Goal: Find specific page/section: Find specific page/section

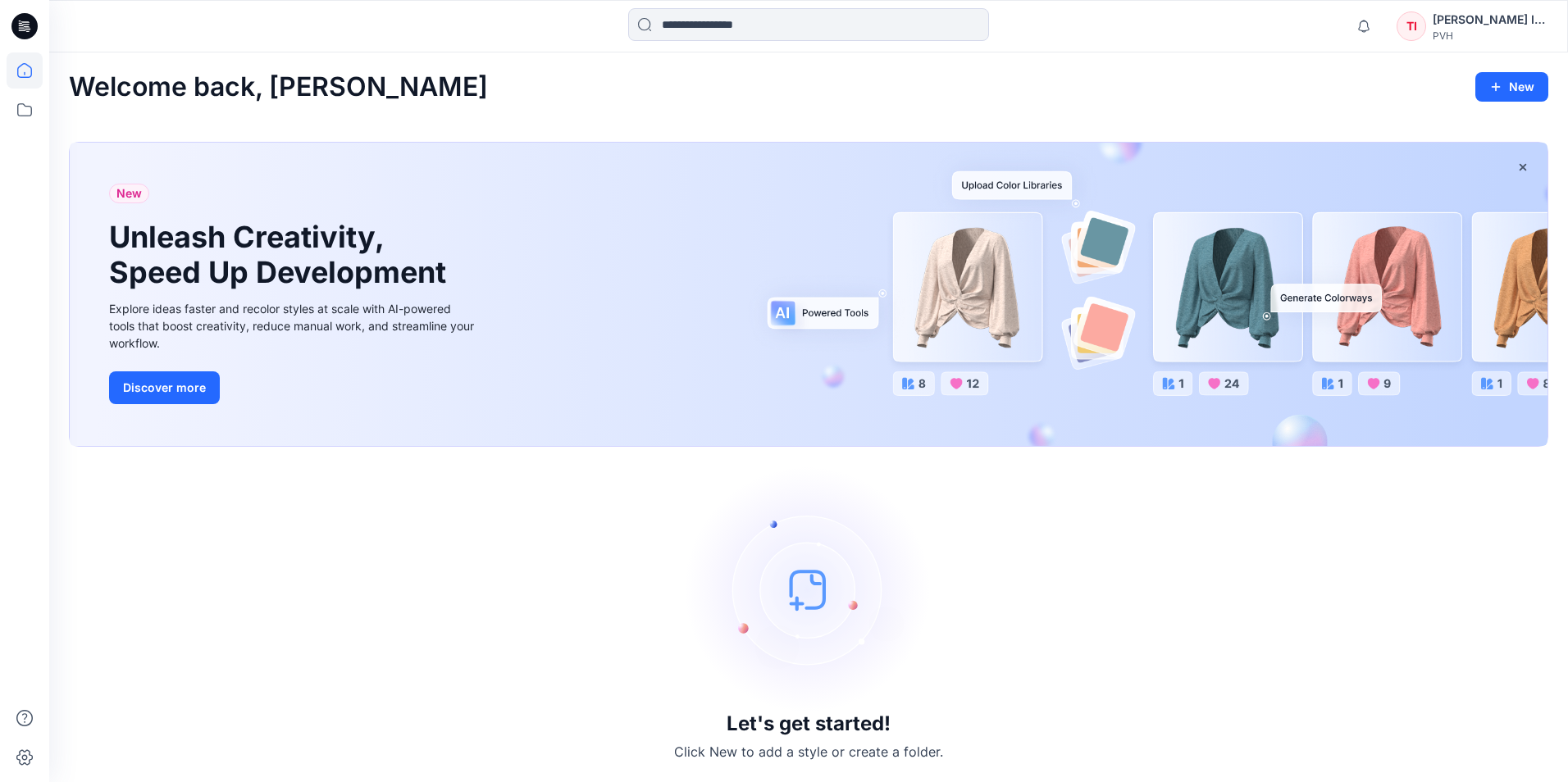
click at [1425, 28] on div "TI" at bounding box center [1412, 26] width 30 height 30
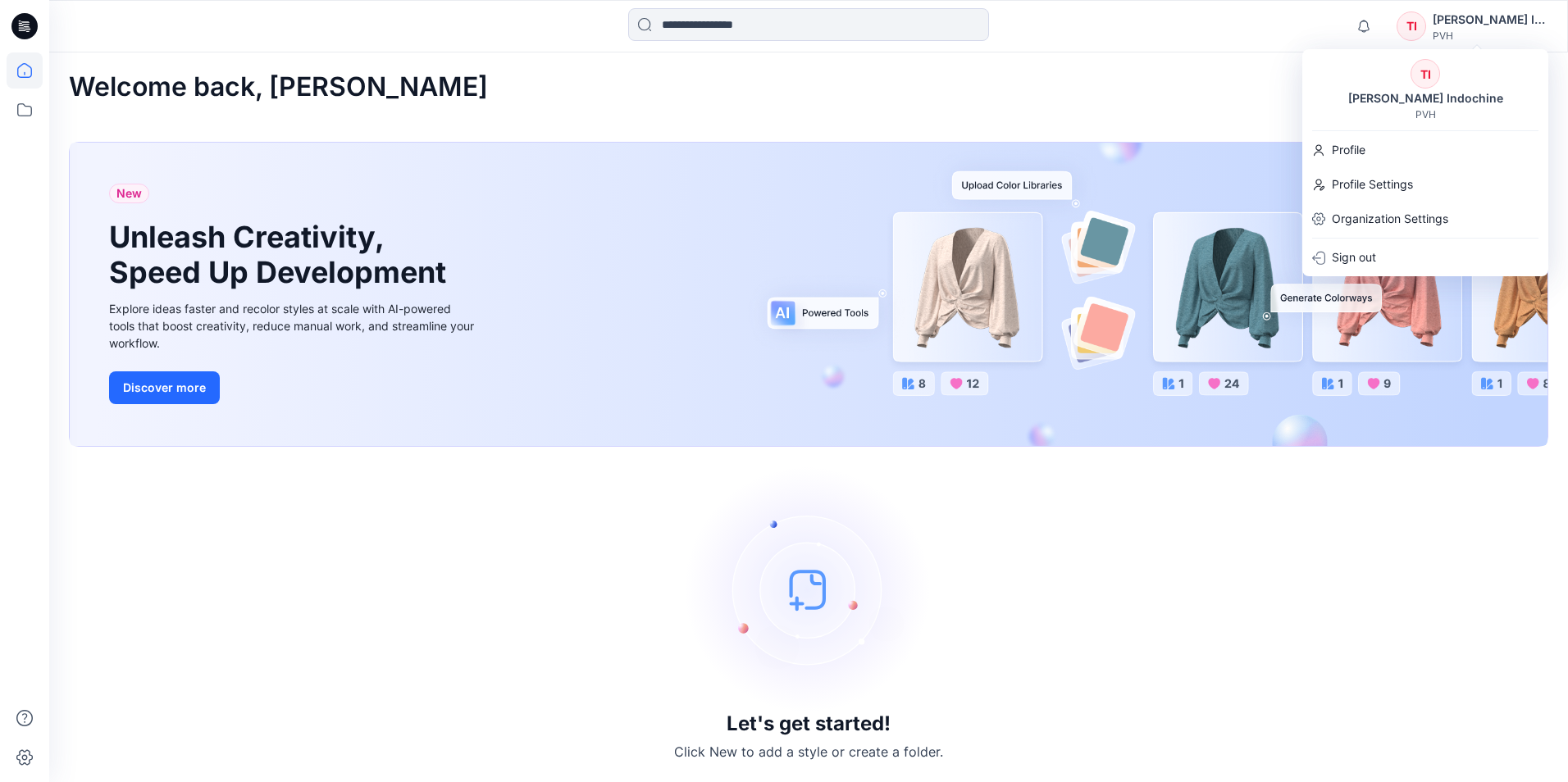
click at [1491, 25] on div "[PERSON_NAME] Indochine" at bounding box center [1490, 19] width 115 height 19
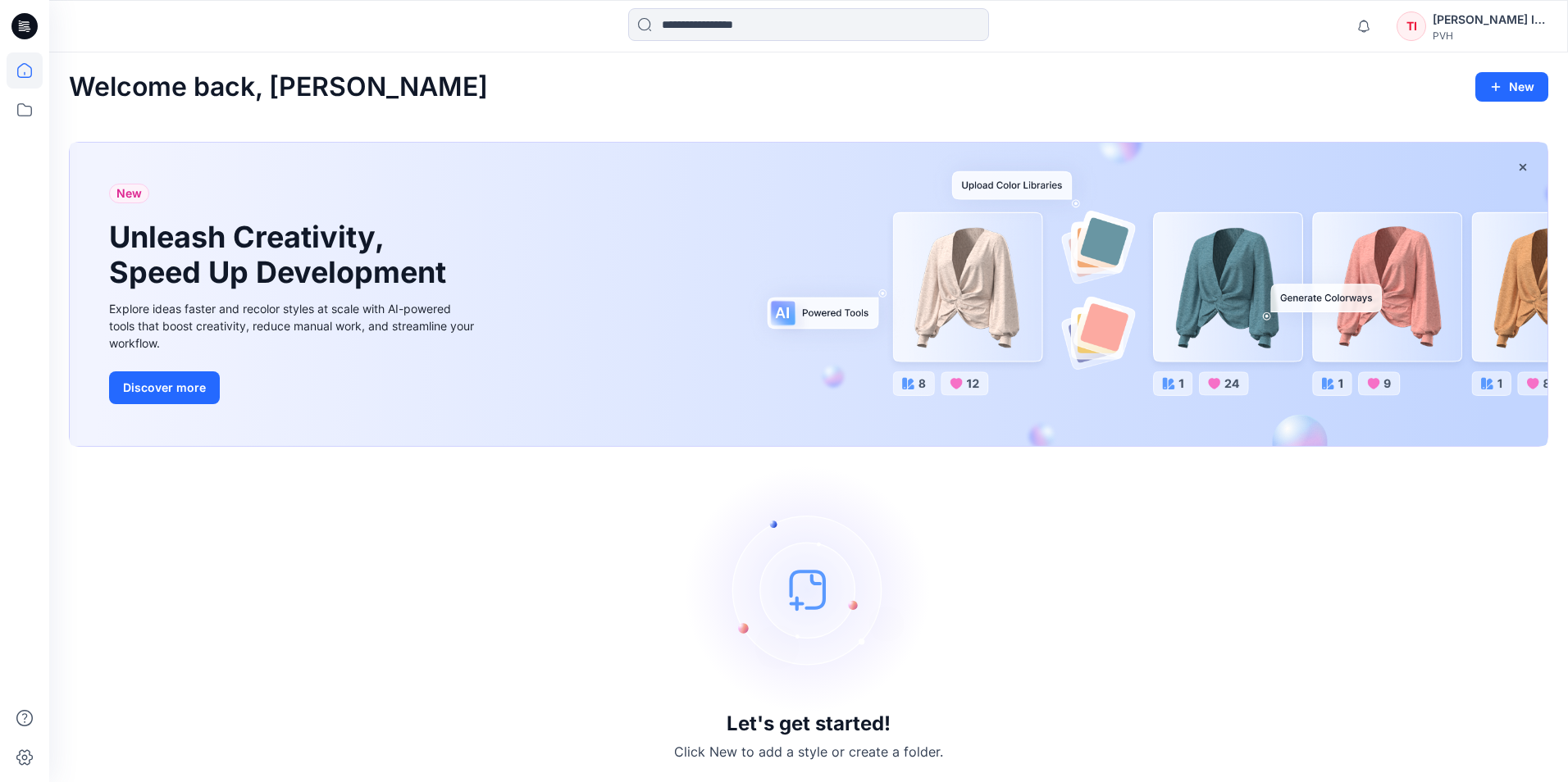
click at [1491, 25] on div "[PERSON_NAME] Indochine" at bounding box center [1490, 19] width 115 height 19
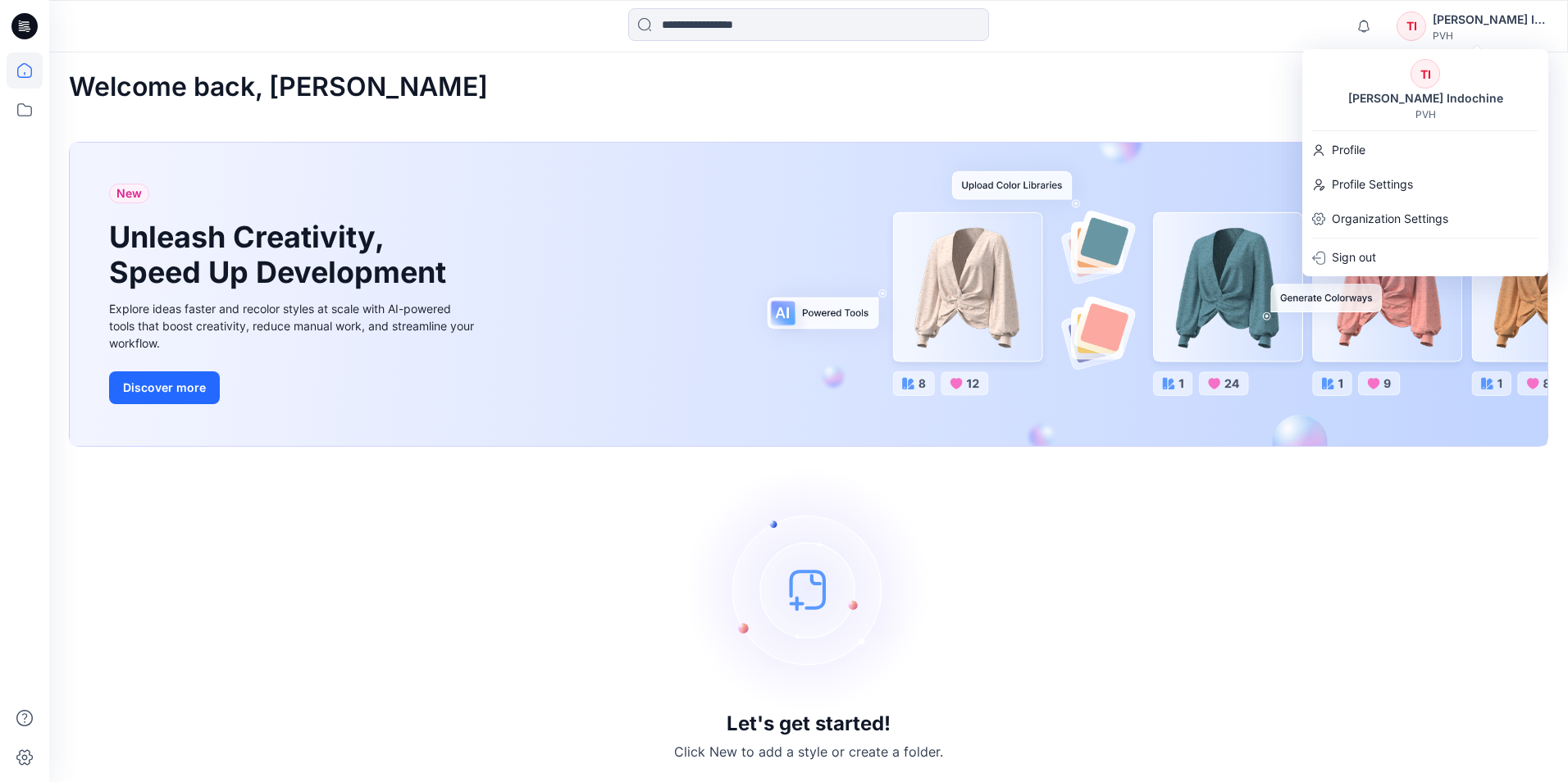
click at [1481, 22] on div "[PERSON_NAME] Indochine" at bounding box center [1490, 19] width 115 height 19
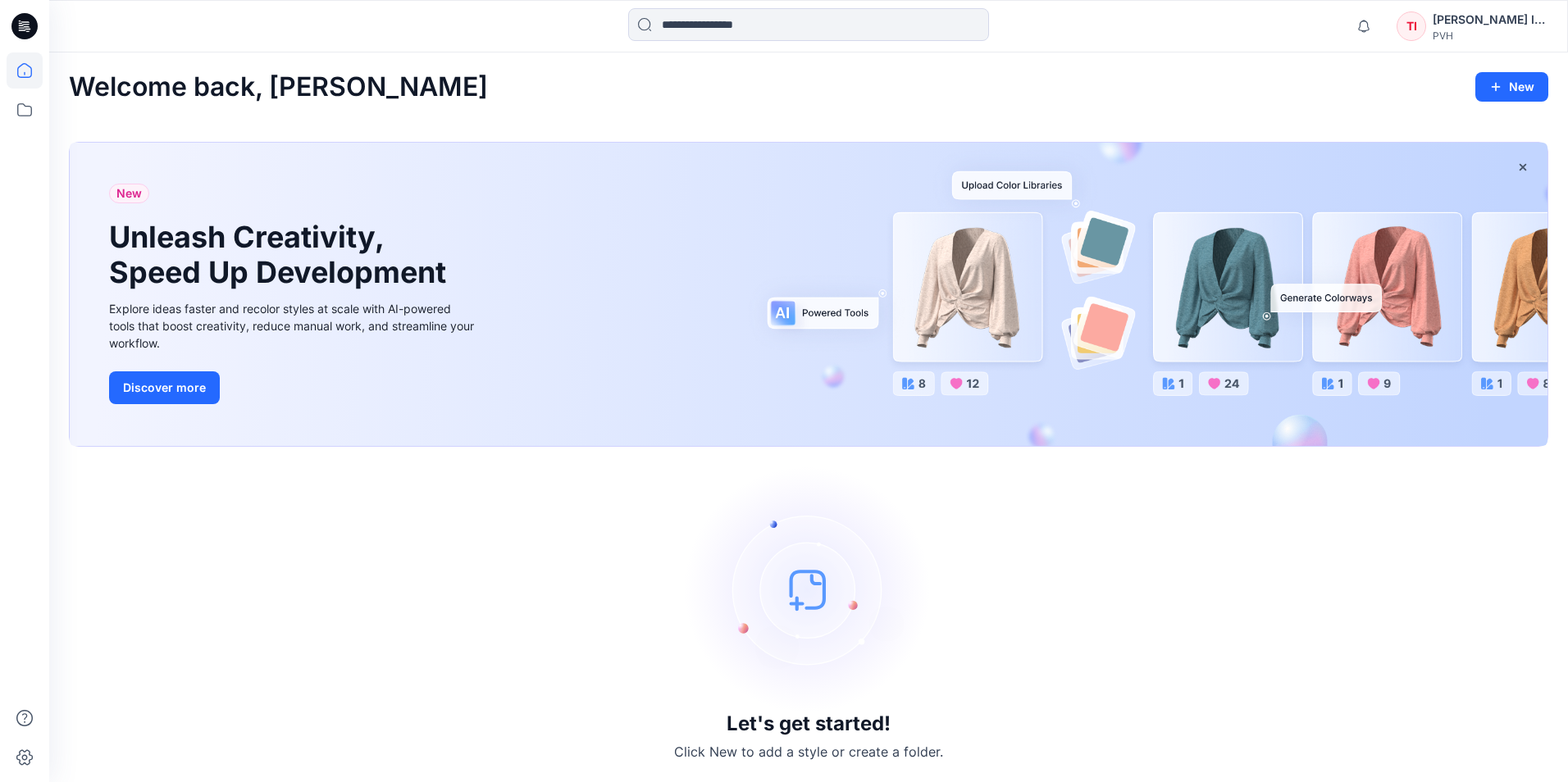
click at [1488, 18] on div "[PERSON_NAME] Indochine" at bounding box center [1490, 19] width 115 height 19
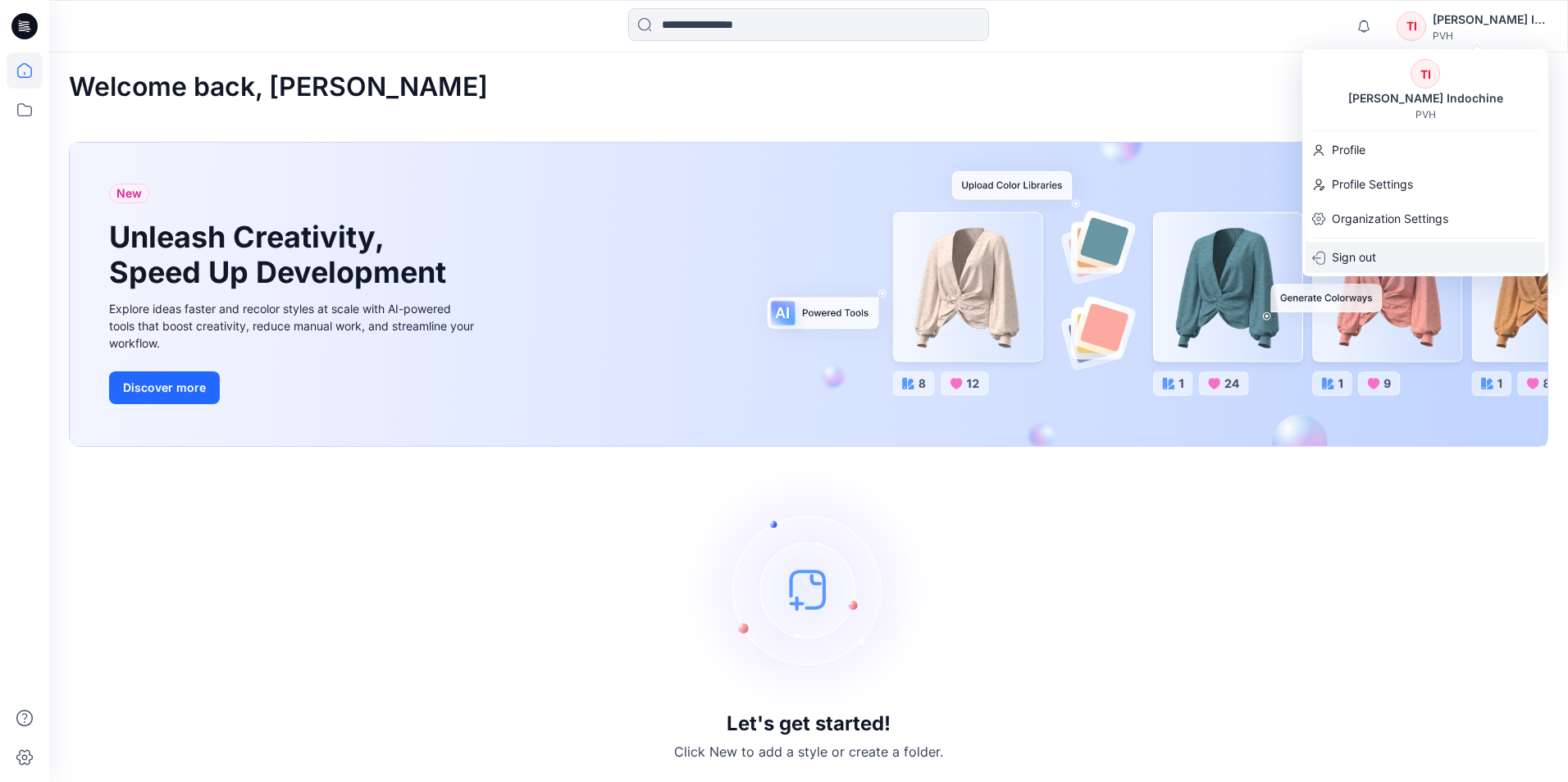
click at [1350, 255] on p "Sign out" at bounding box center [1354, 257] width 44 height 31
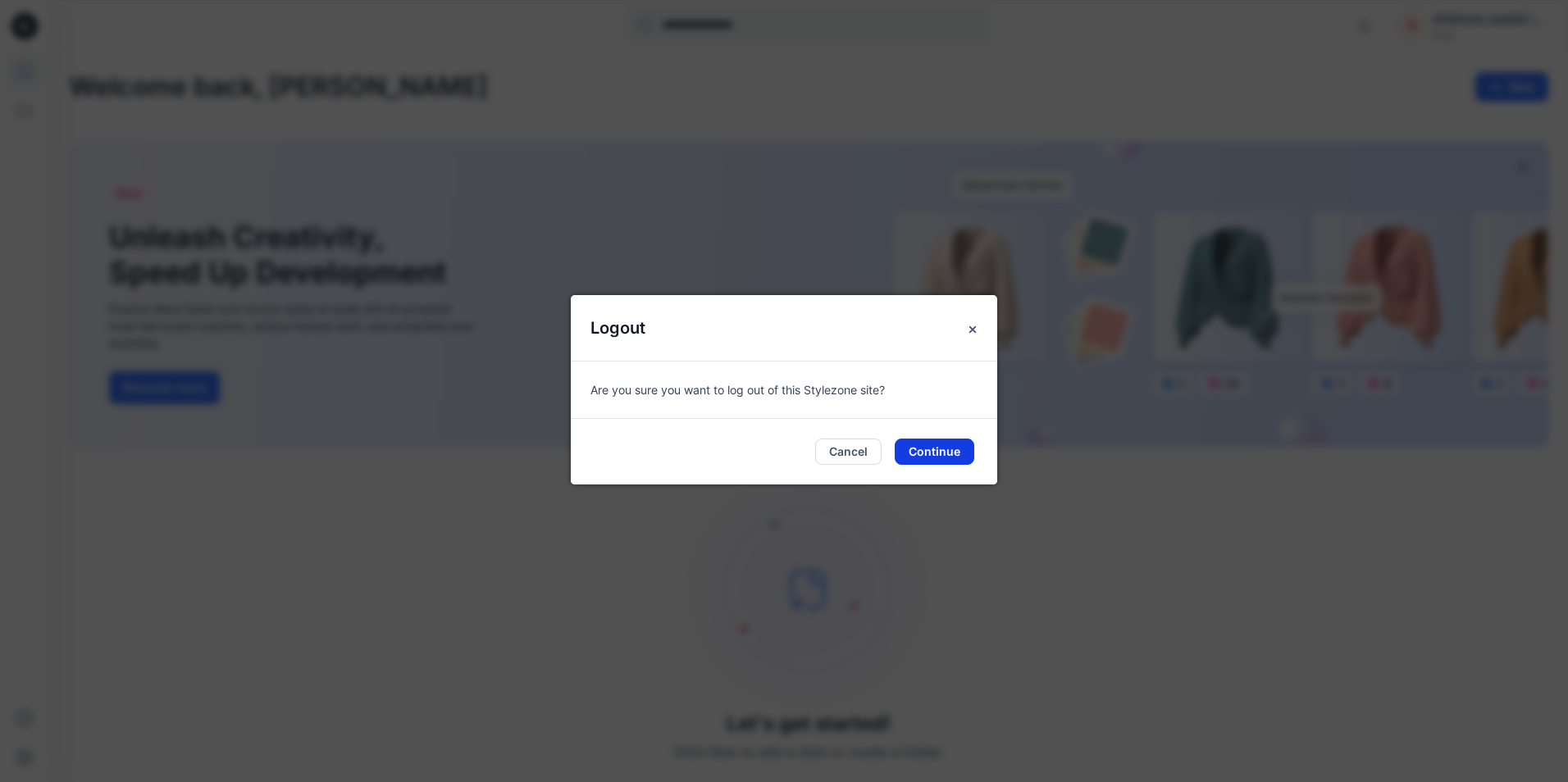
click at [934, 455] on button "Continue" at bounding box center [934, 452] width 80 height 26
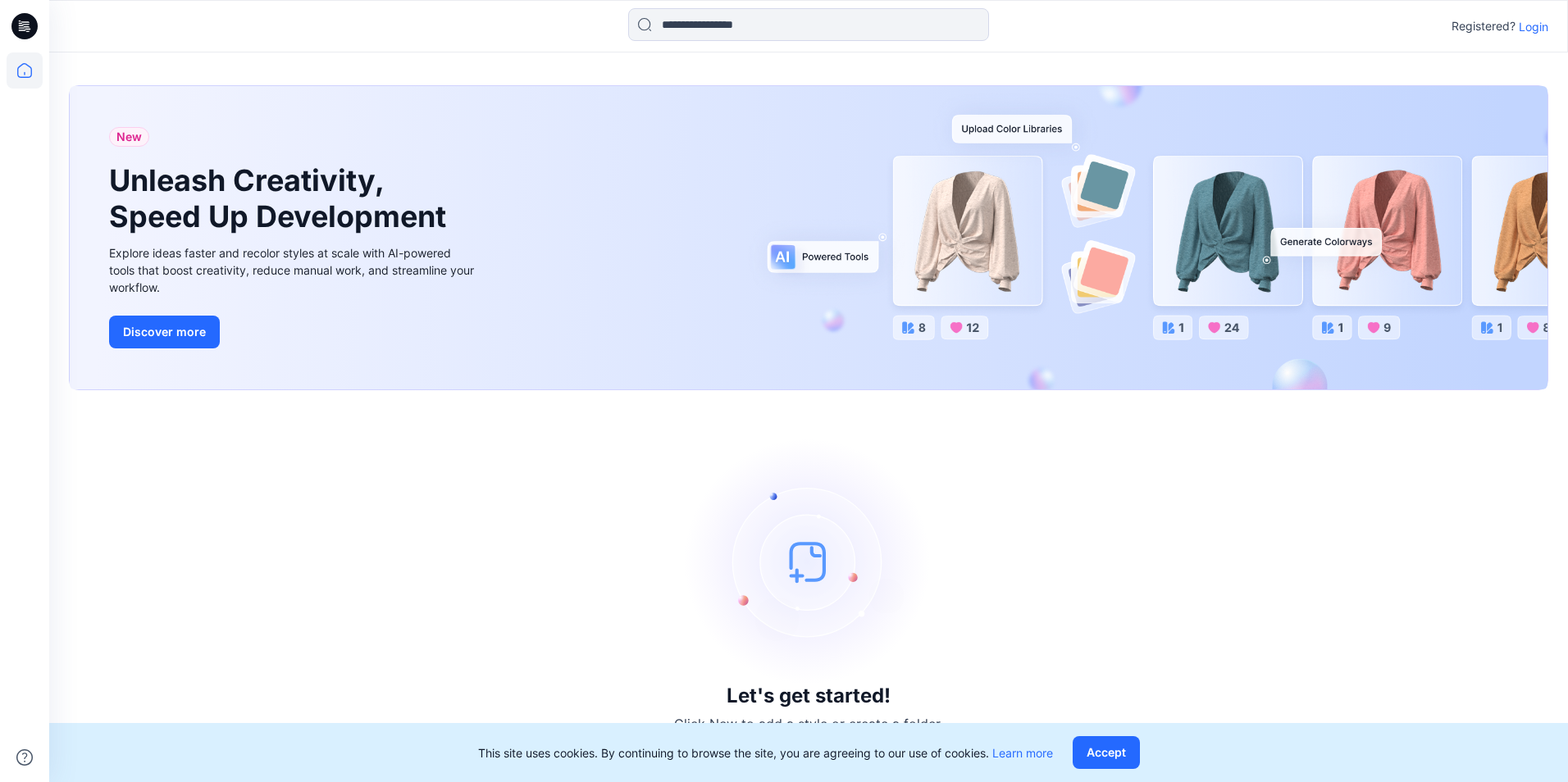
click at [1536, 31] on div "Registered? Login" at bounding box center [808, 25] width 1518 height 36
click at [1532, 28] on p "Login" at bounding box center [1534, 27] width 30 height 18
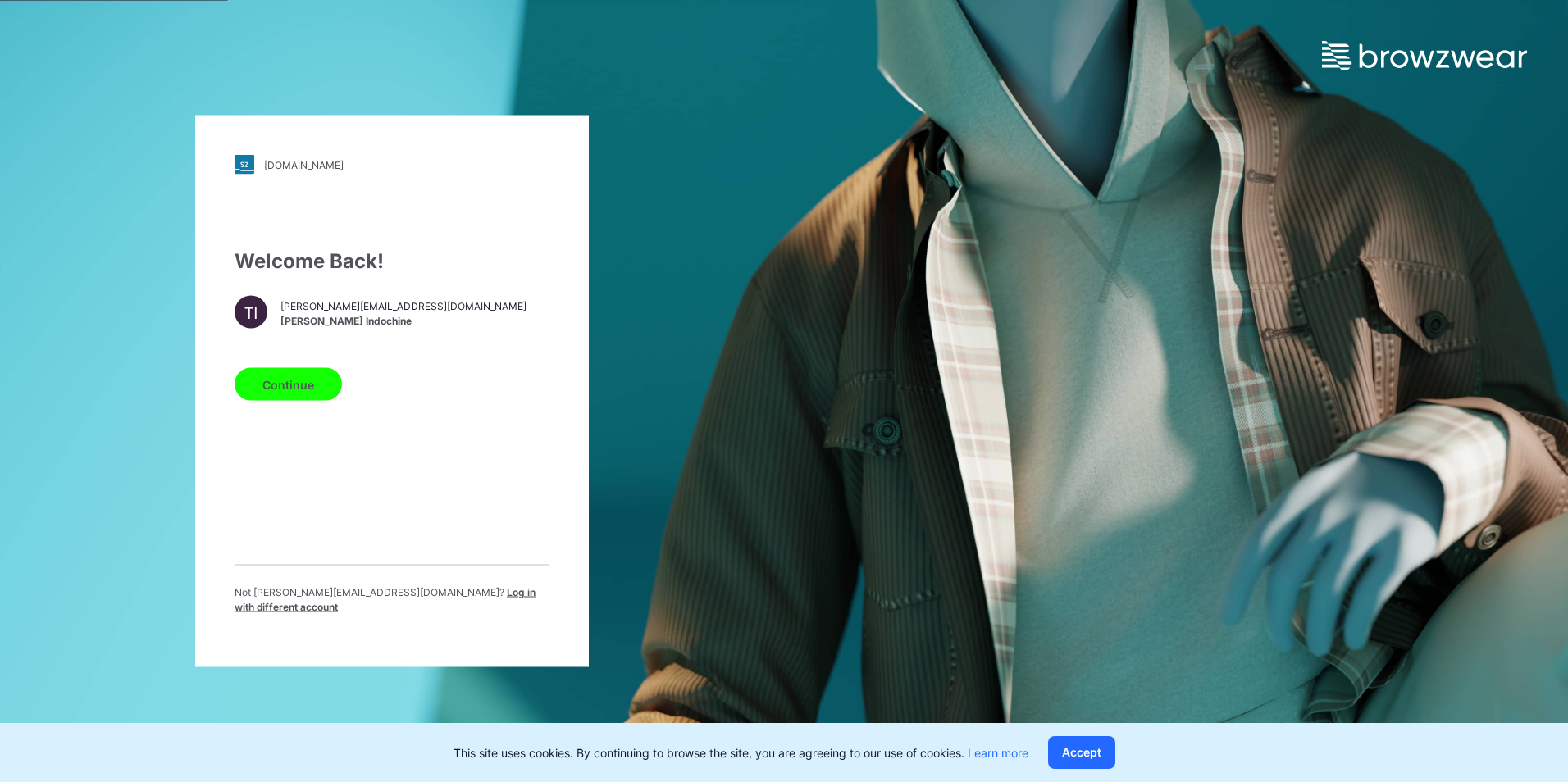
click at [337, 327] on span "[PERSON_NAME] Indochine" at bounding box center [403, 321] width 246 height 15
click at [444, 598] on span "Log in with different account" at bounding box center [385, 599] width 301 height 27
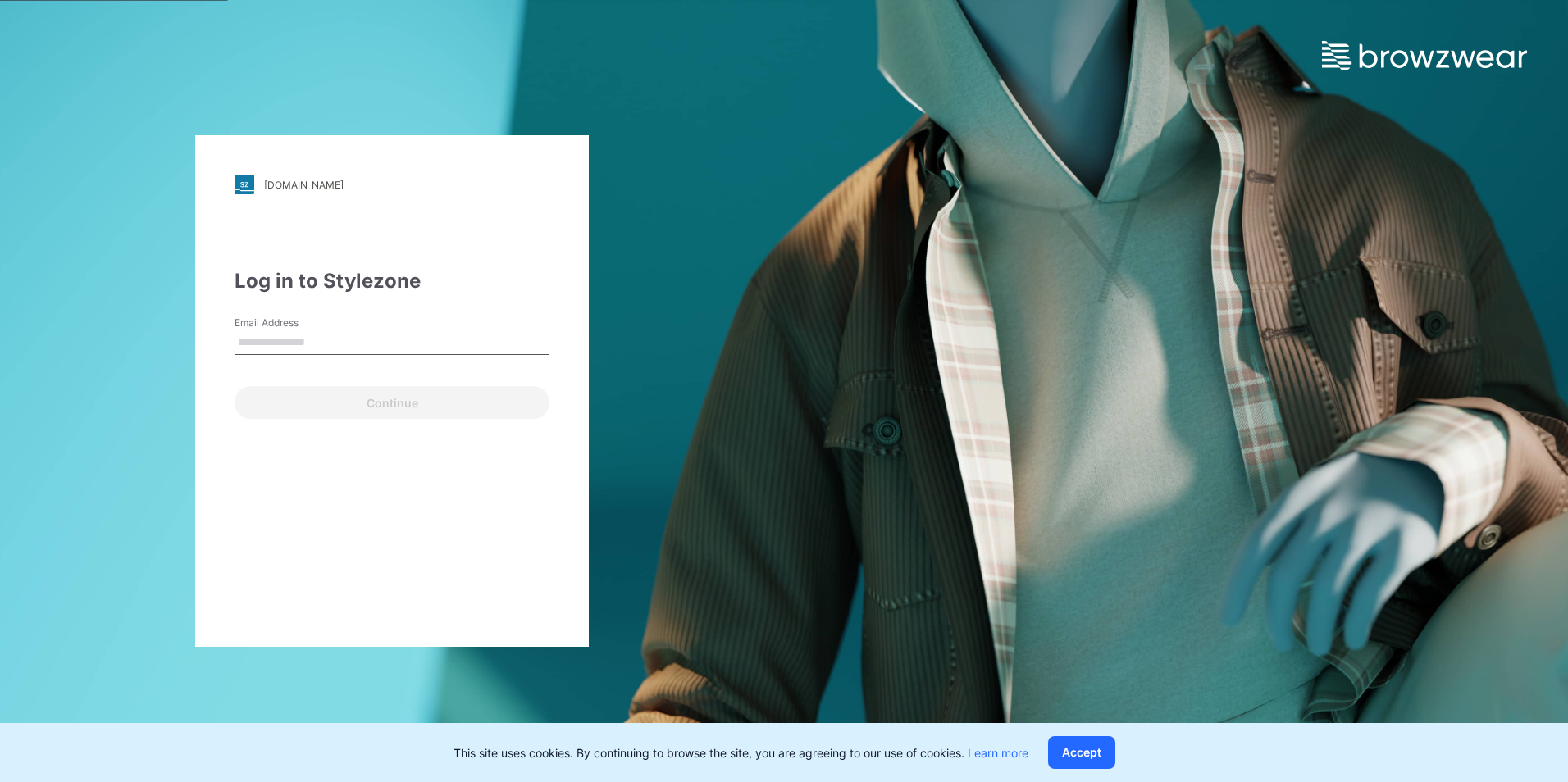
click at [329, 338] on input "Email Address" at bounding box center [392, 343] width 314 height 25
type input "**********"
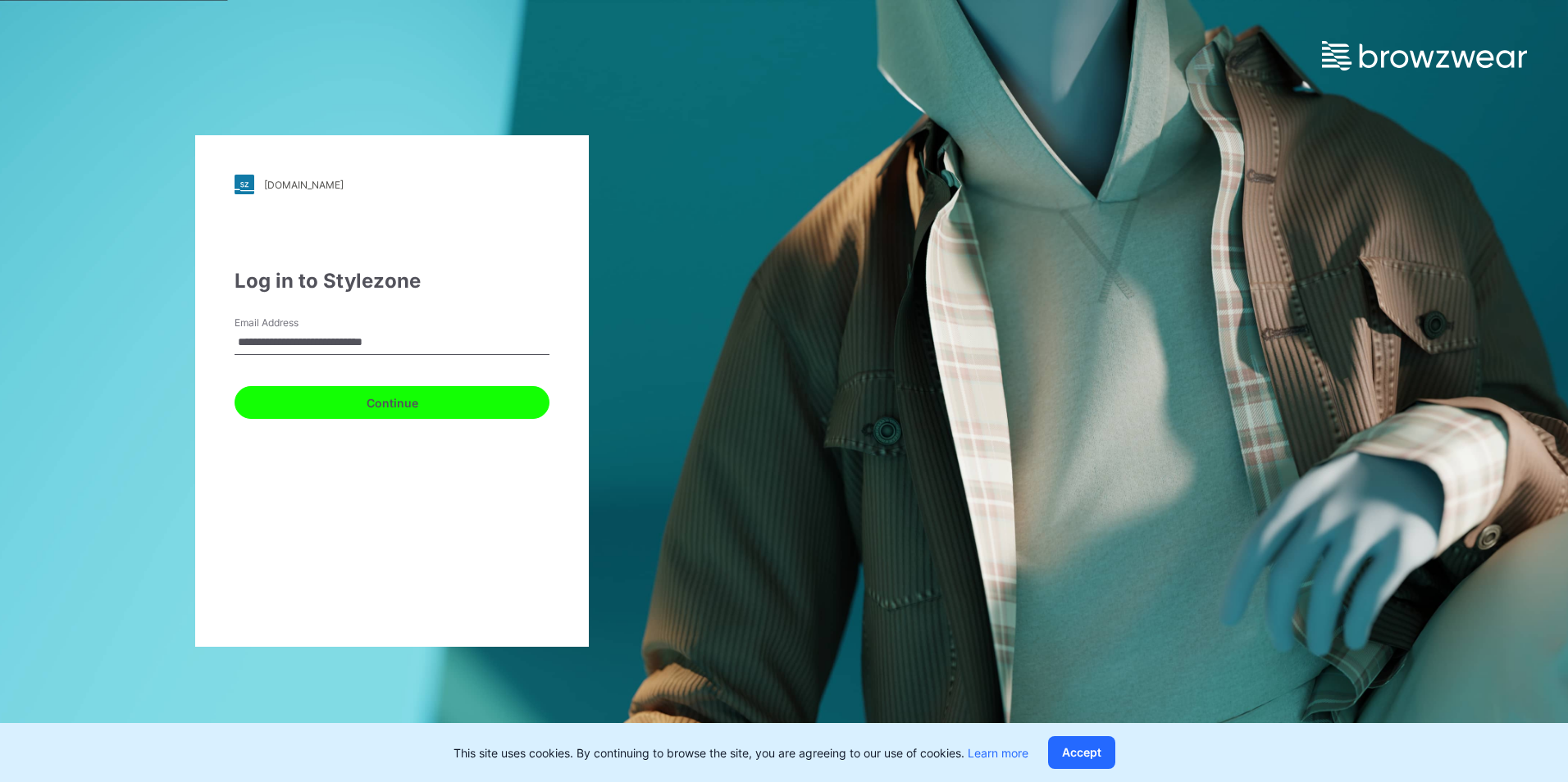
click at [324, 403] on button "Continue" at bounding box center [392, 402] width 314 height 33
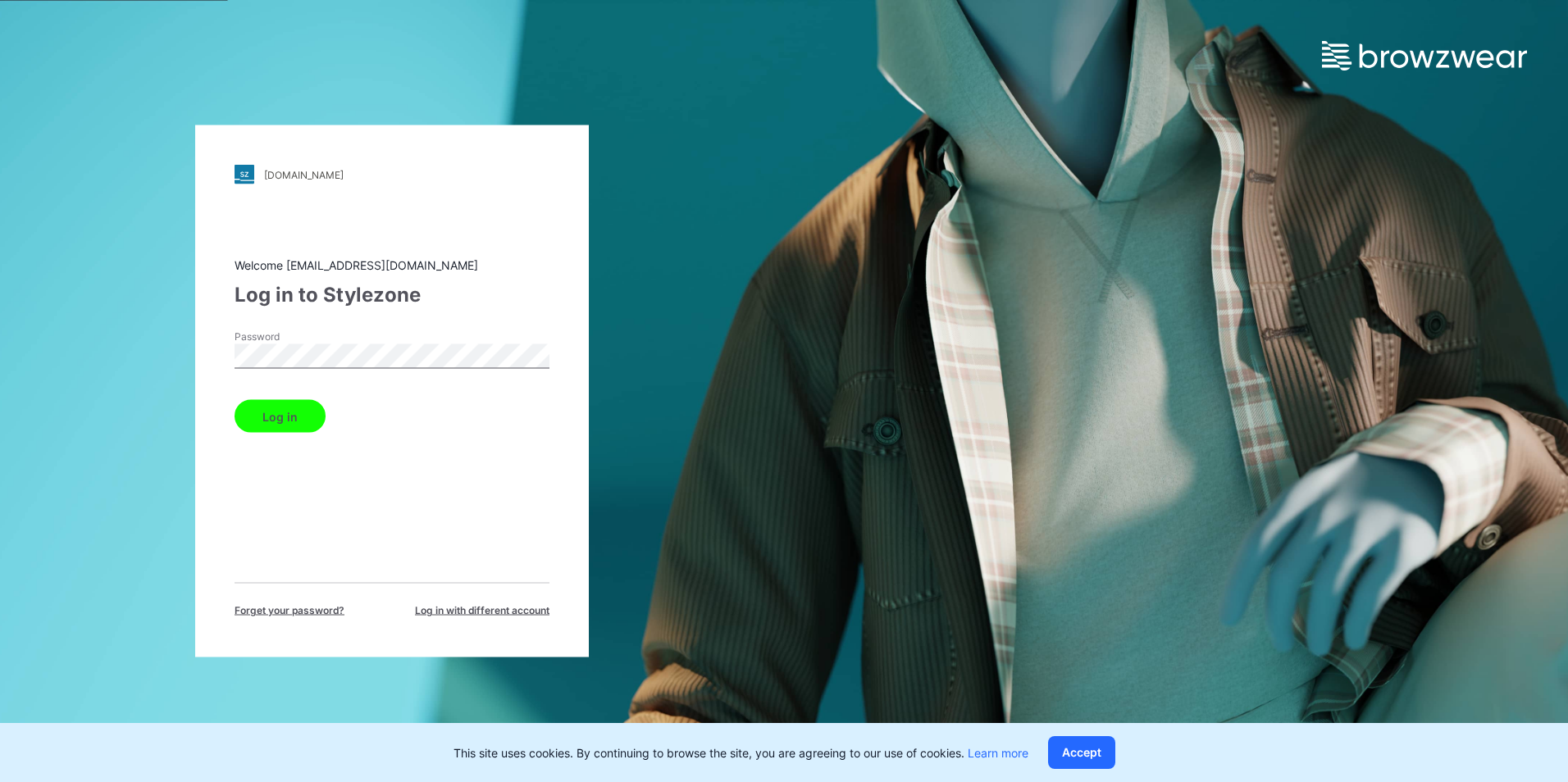
click at [235, 400] on button "Log in" at bounding box center [280, 416] width 91 height 33
click at [283, 416] on div "Log in" at bounding box center [392, 413] width 314 height 40
click at [1101, 749] on button "Accept" at bounding box center [1081, 752] width 68 height 33
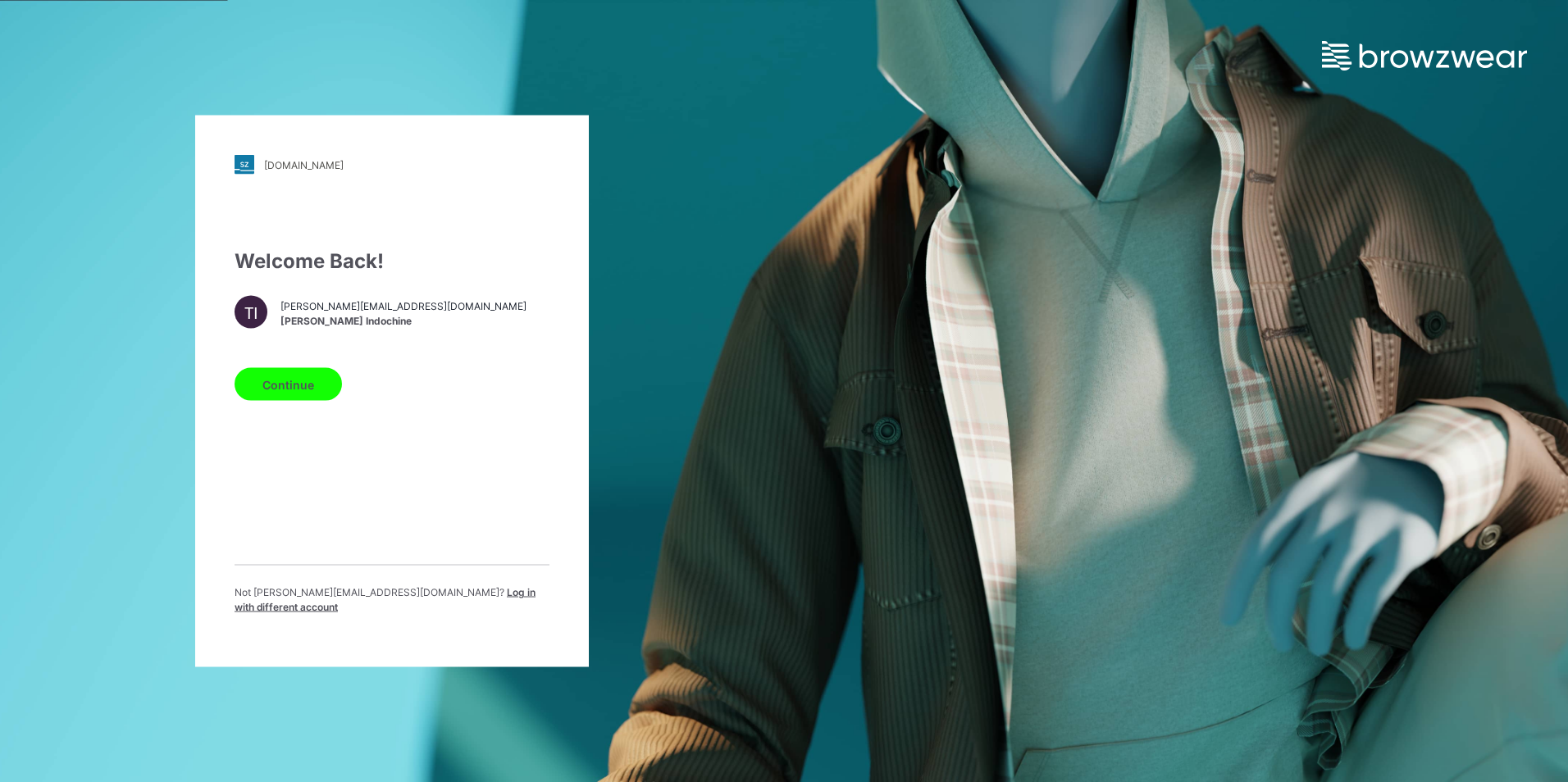
click at [449, 590] on div "Not [PERSON_NAME][EMAIL_ADDRESS][DOMAIN_NAME] ? Log in with different account" at bounding box center [392, 597] width 314 height 63
click at [451, 597] on span "Log in with different account" at bounding box center [385, 599] width 301 height 27
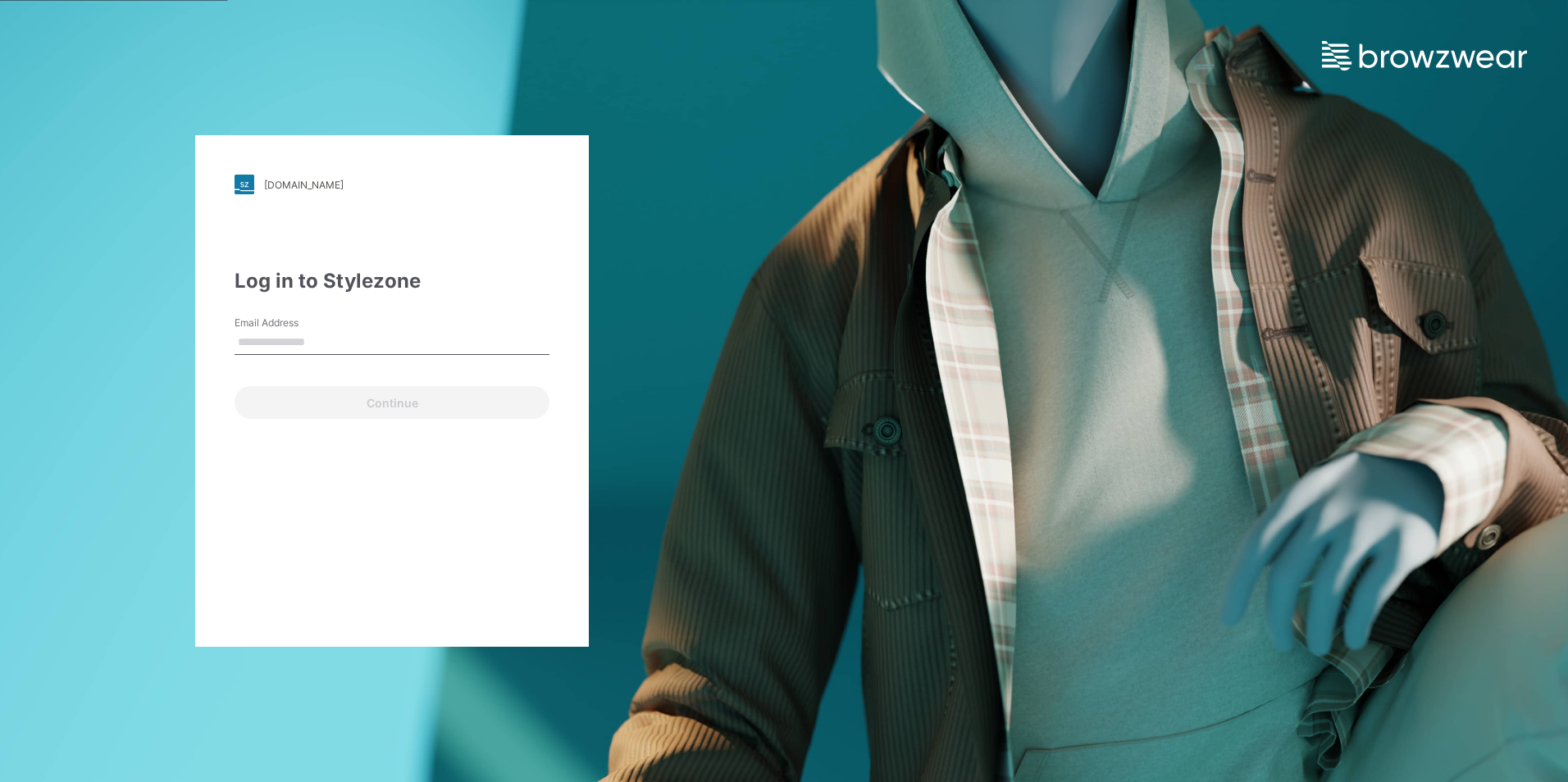
click at [320, 342] on input "Email Address" at bounding box center [392, 343] width 314 height 25
type input "**********"
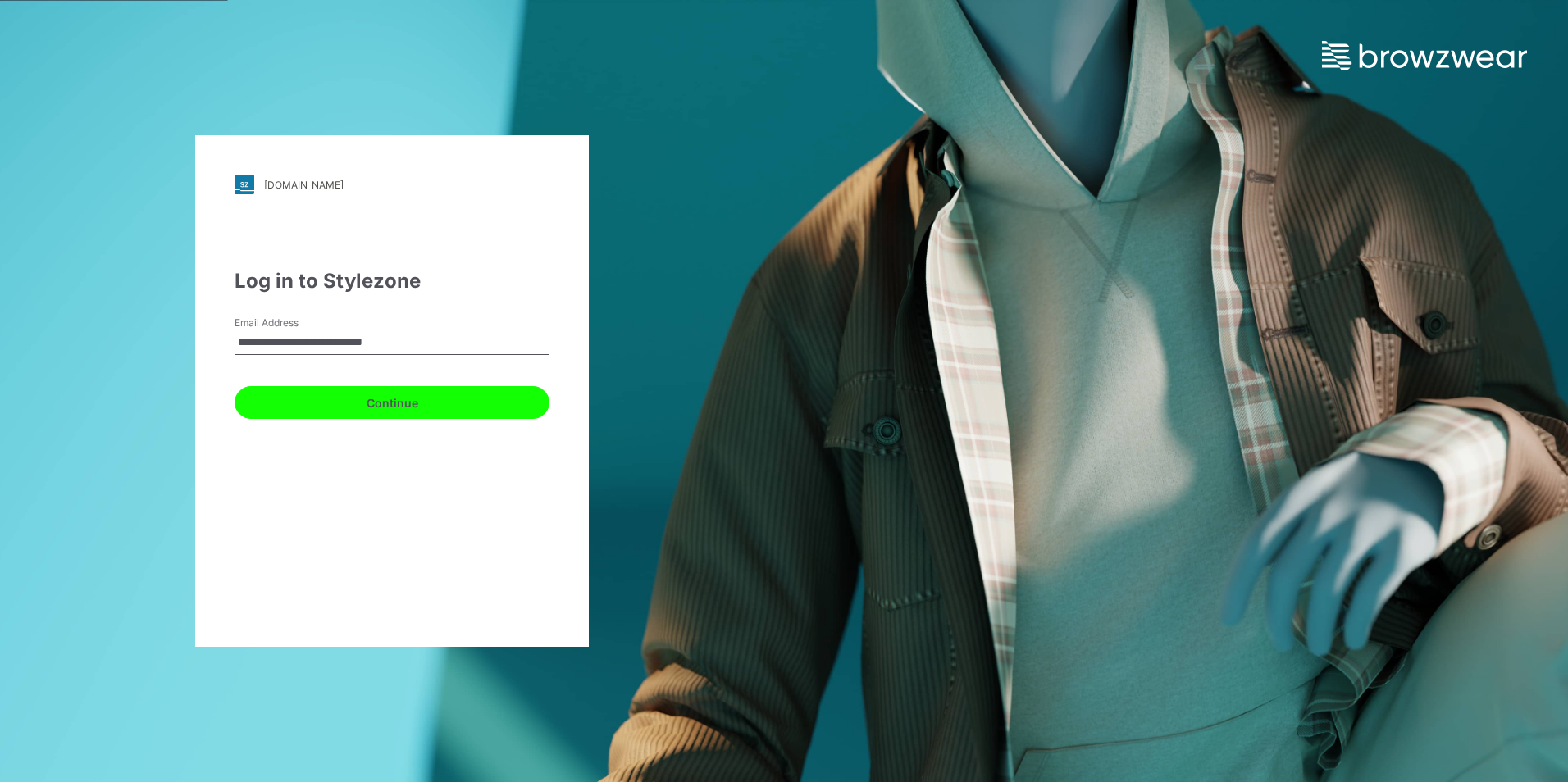
click at [325, 400] on button "Continue" at bounding box center [392, 402] width 314 height 33
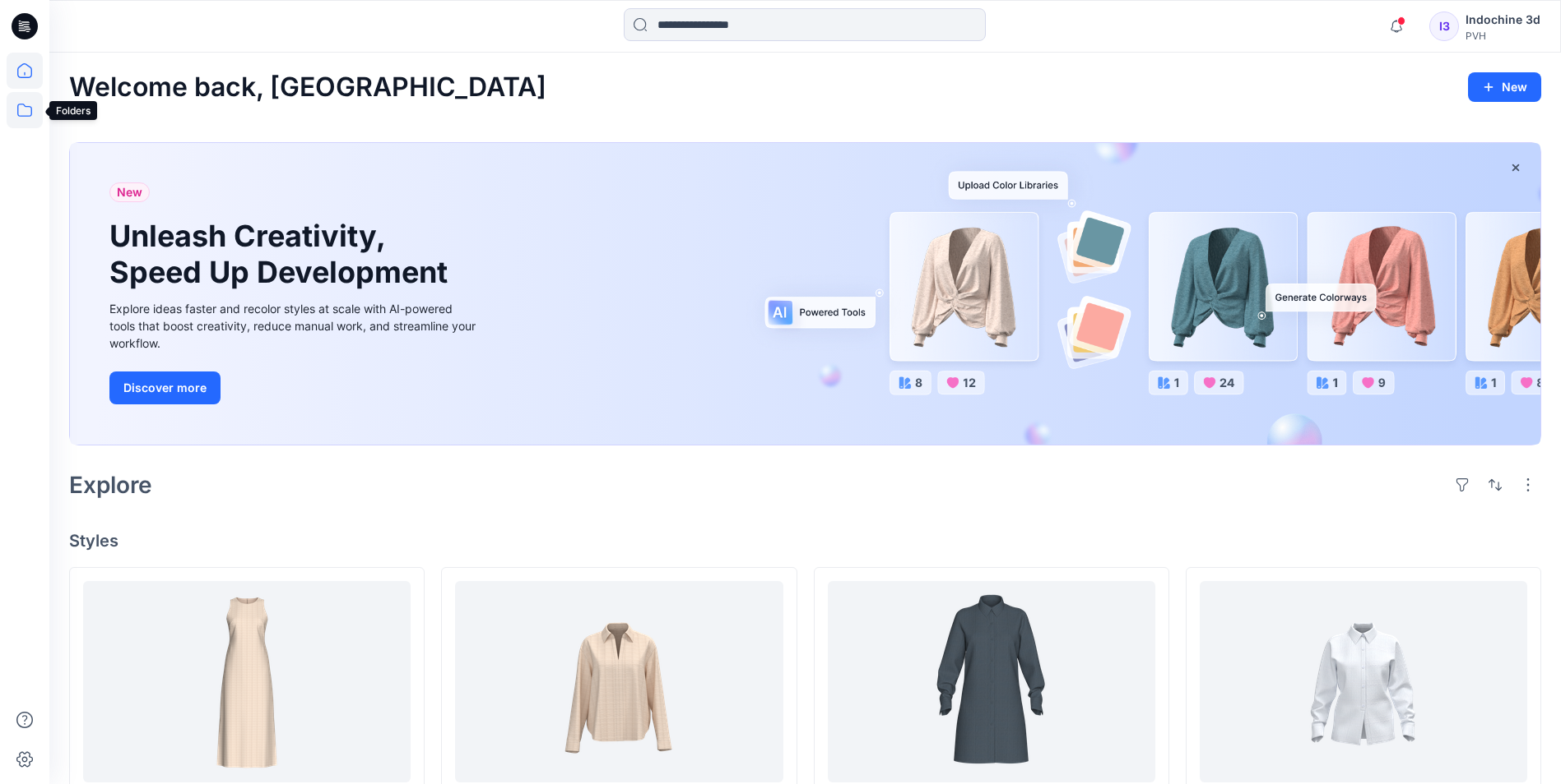
click at [19, 102] on icon at bounding box center [24, 110] width 36 height 36
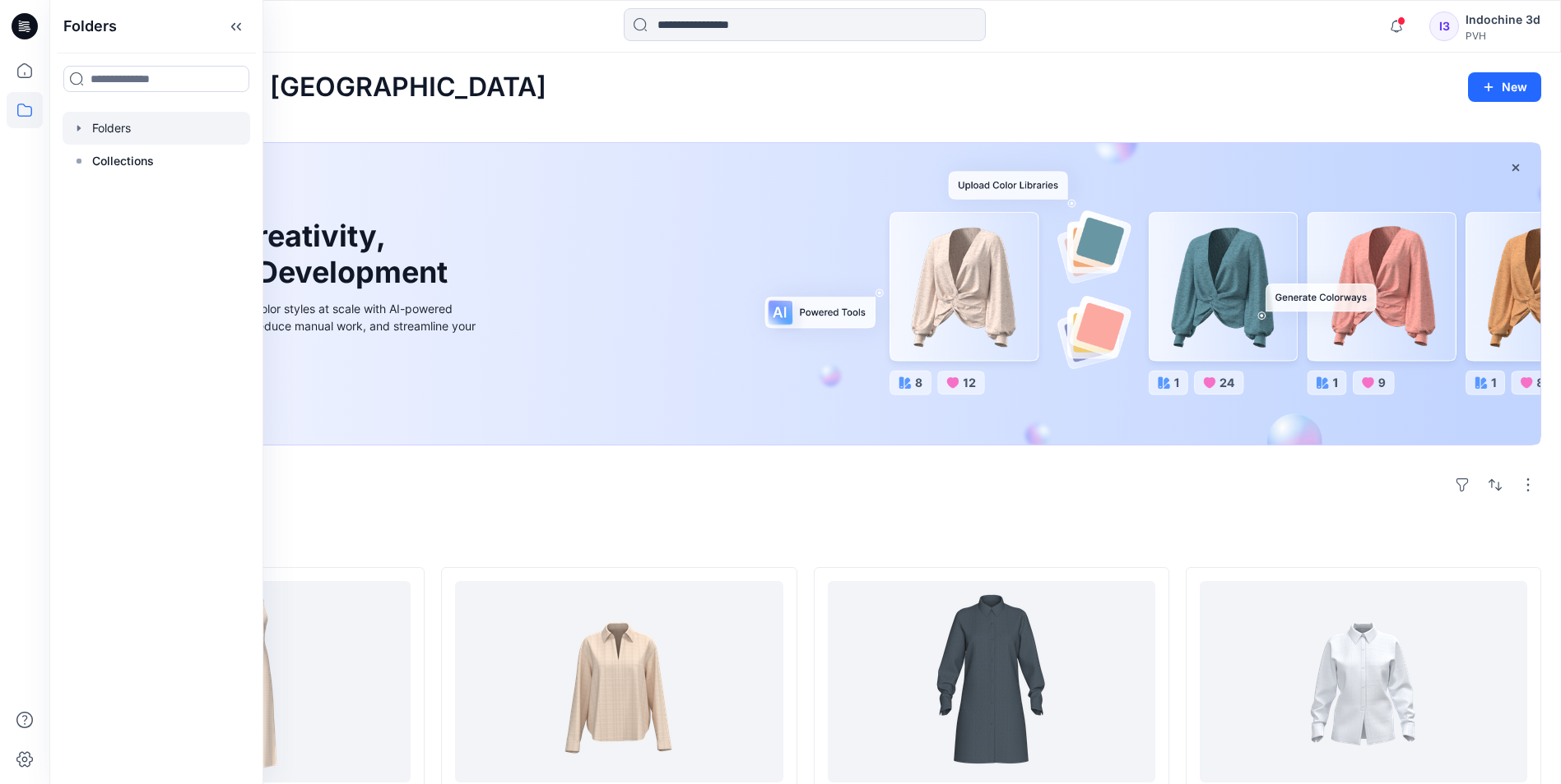
click at [76, 131] on icon "button" at bounding box center [78, 128] width 13 height 13
click at [95, 157] on icon "button" at bounding box center [95, 160] width 13 height 13
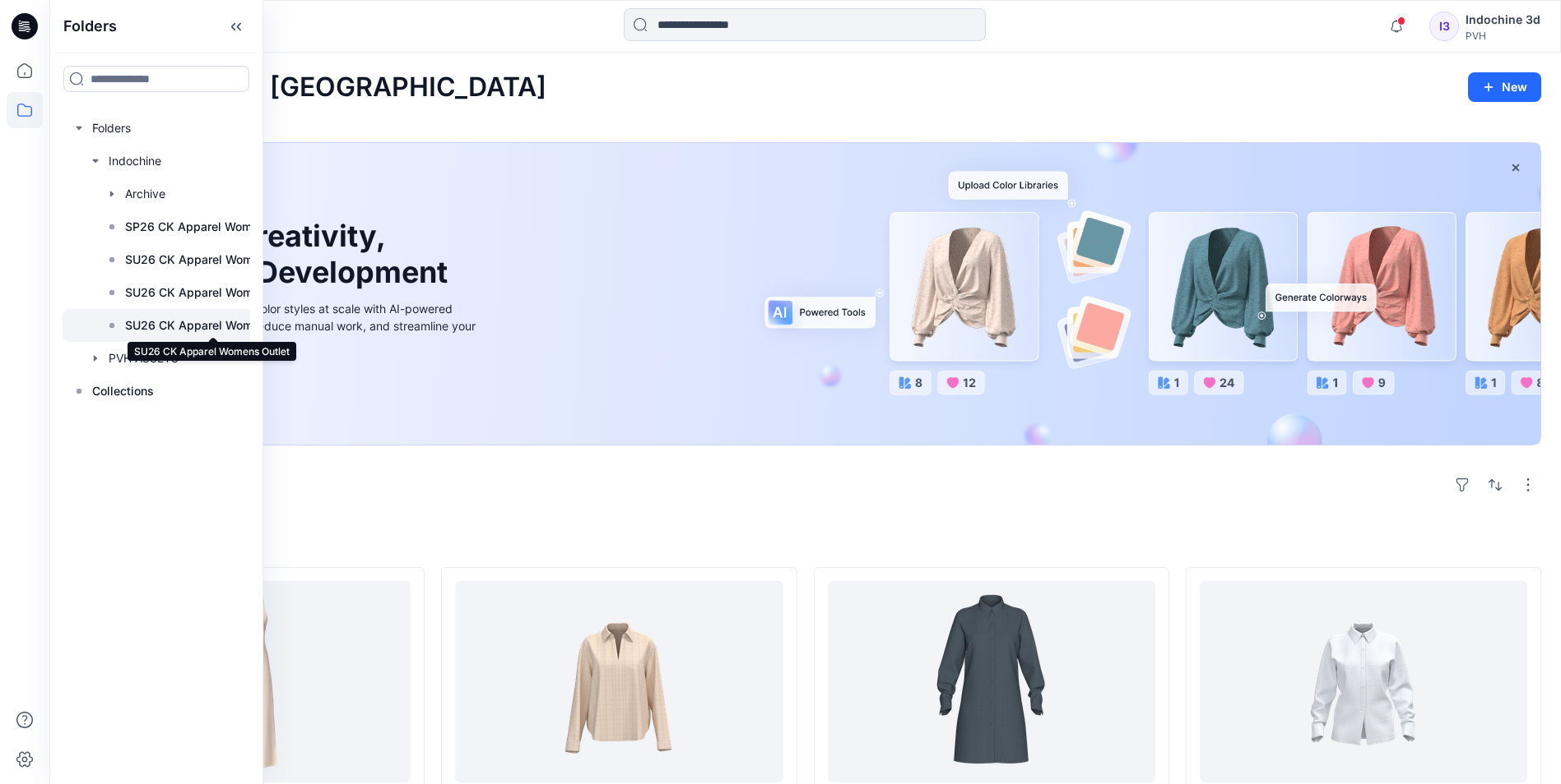
click at [167, 322] on p "SU26 CK Apparel Womens Outlet" at bounding box center [212, 325] width 175 height 19
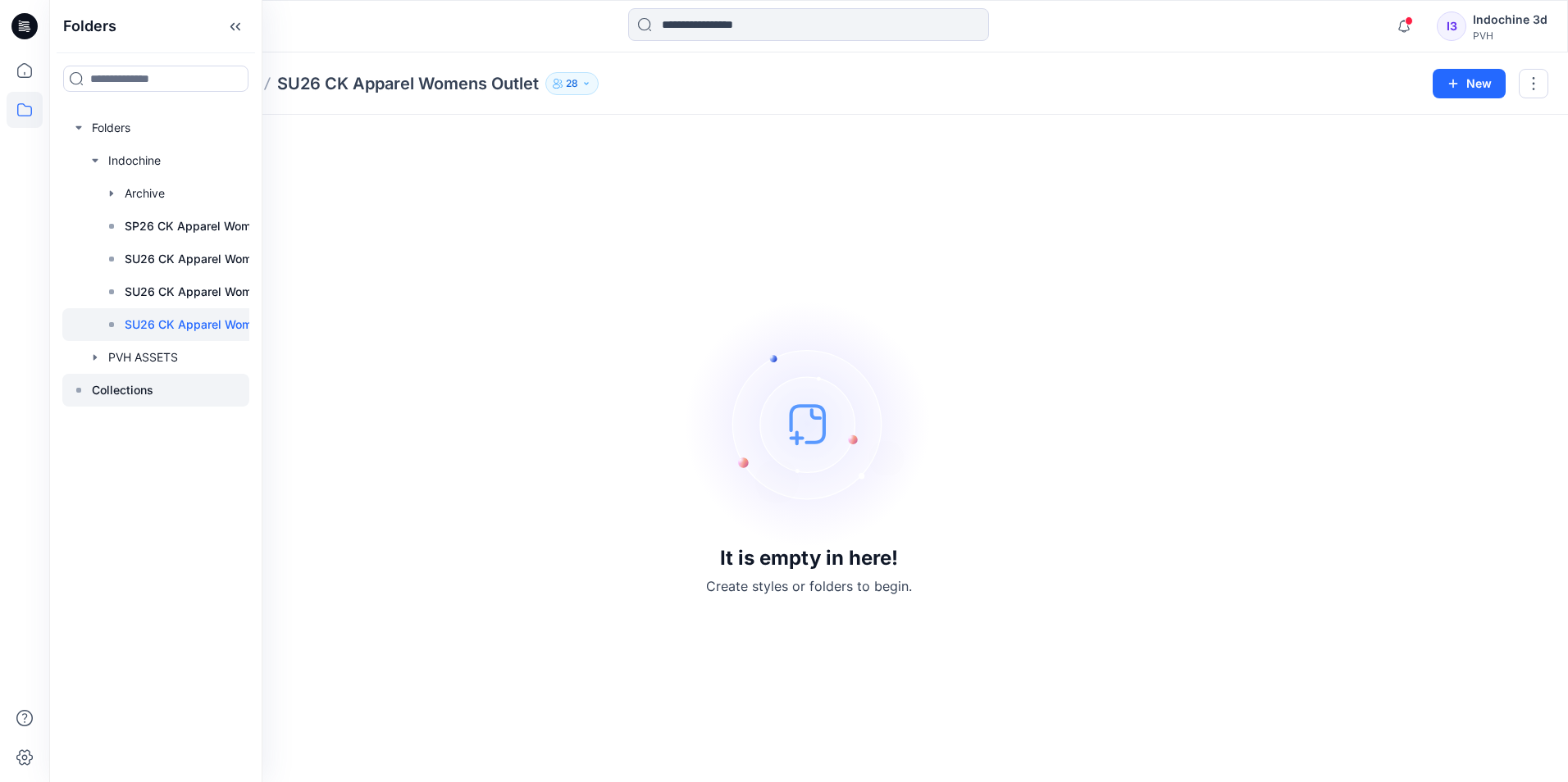
click at [89, 391] on div at bounding box center [155, 390] width 187 height 33
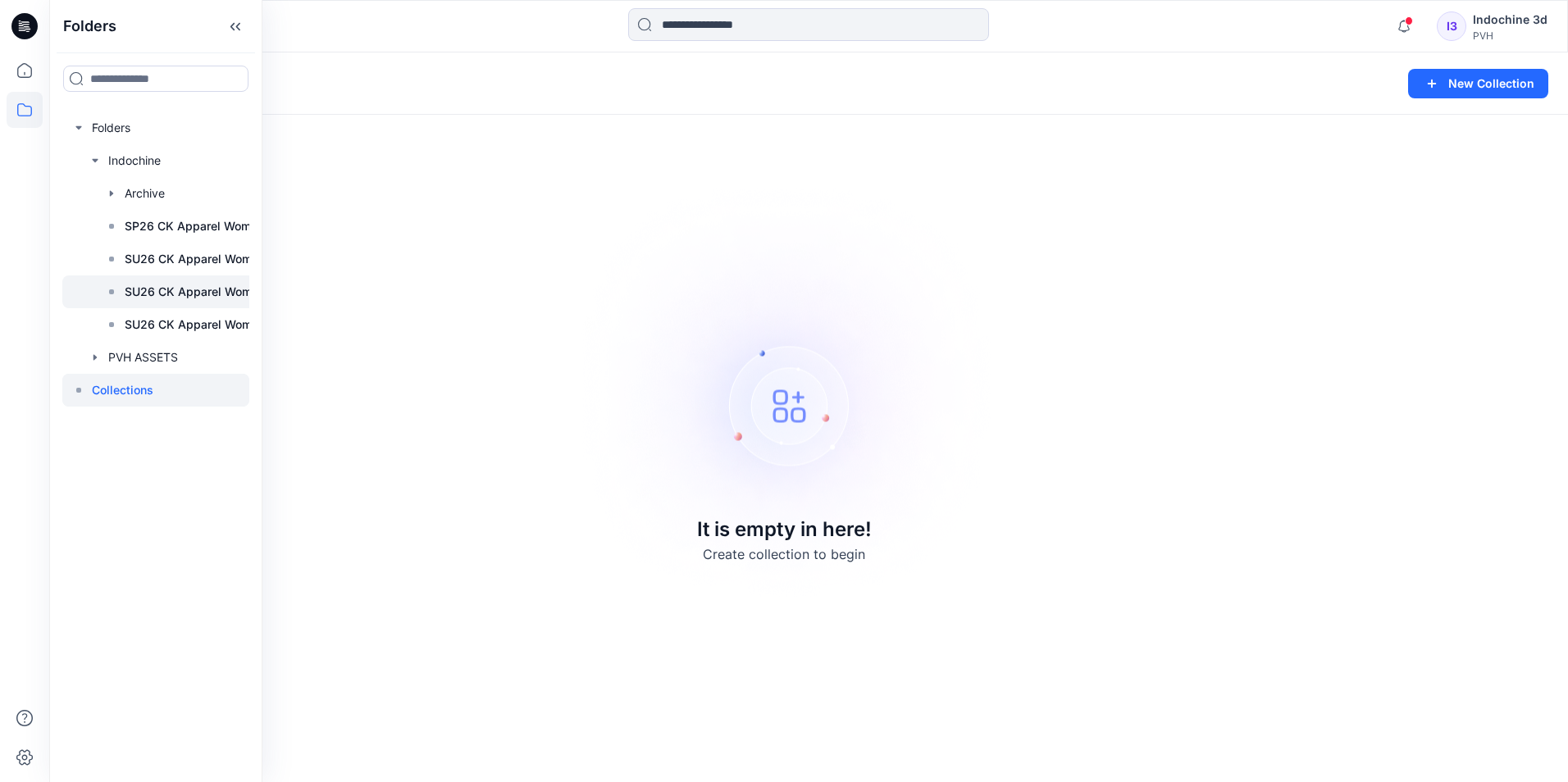
click at [166, 295] on p "SU26 CK Apparel Womens OP" at bounding box center [207, 292] width 166 height 19
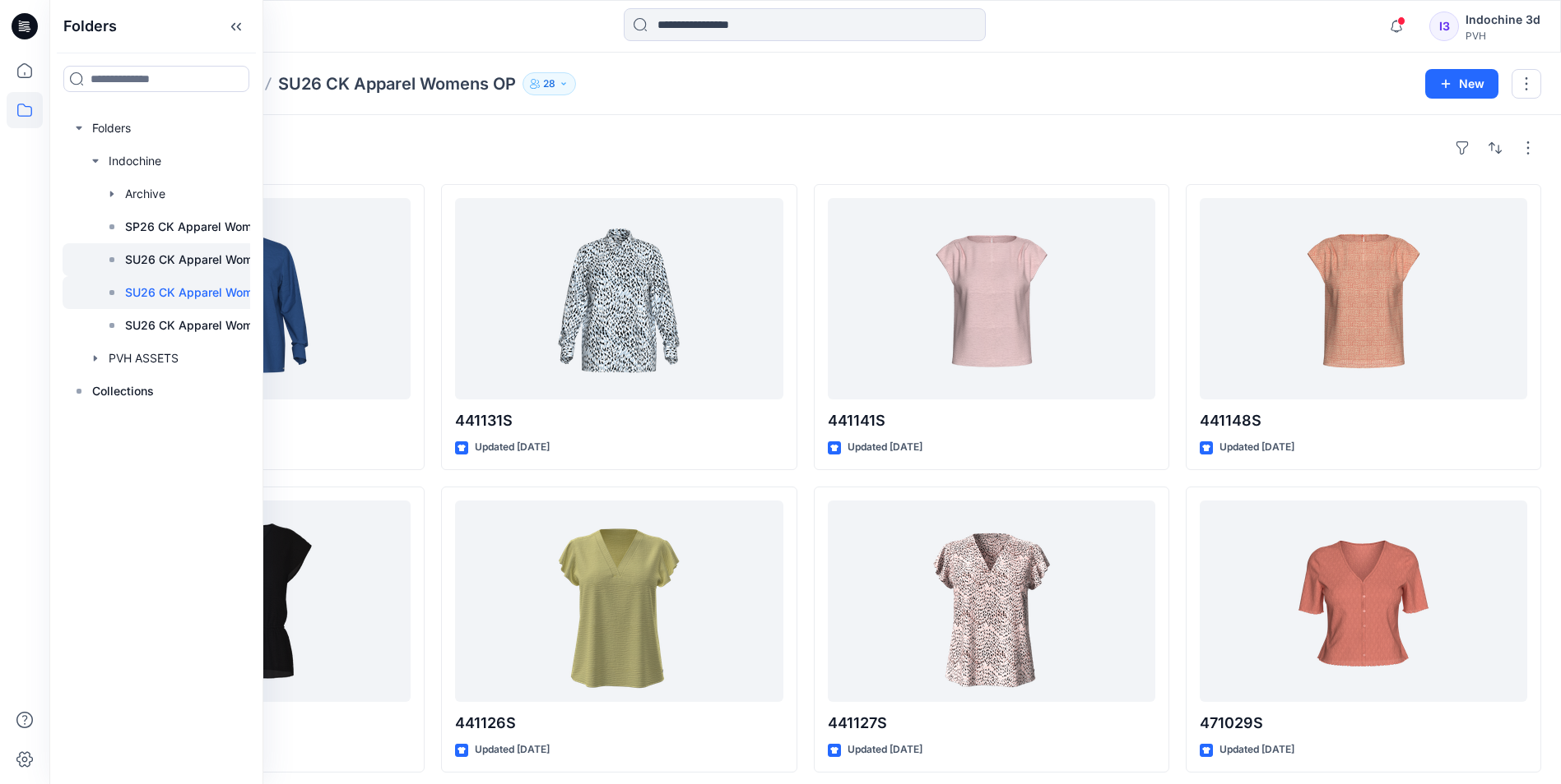
click at [170, 255] on p "SU26 CK Apparel Womens ML" at bounding box center [209, 260] width 167 height 19
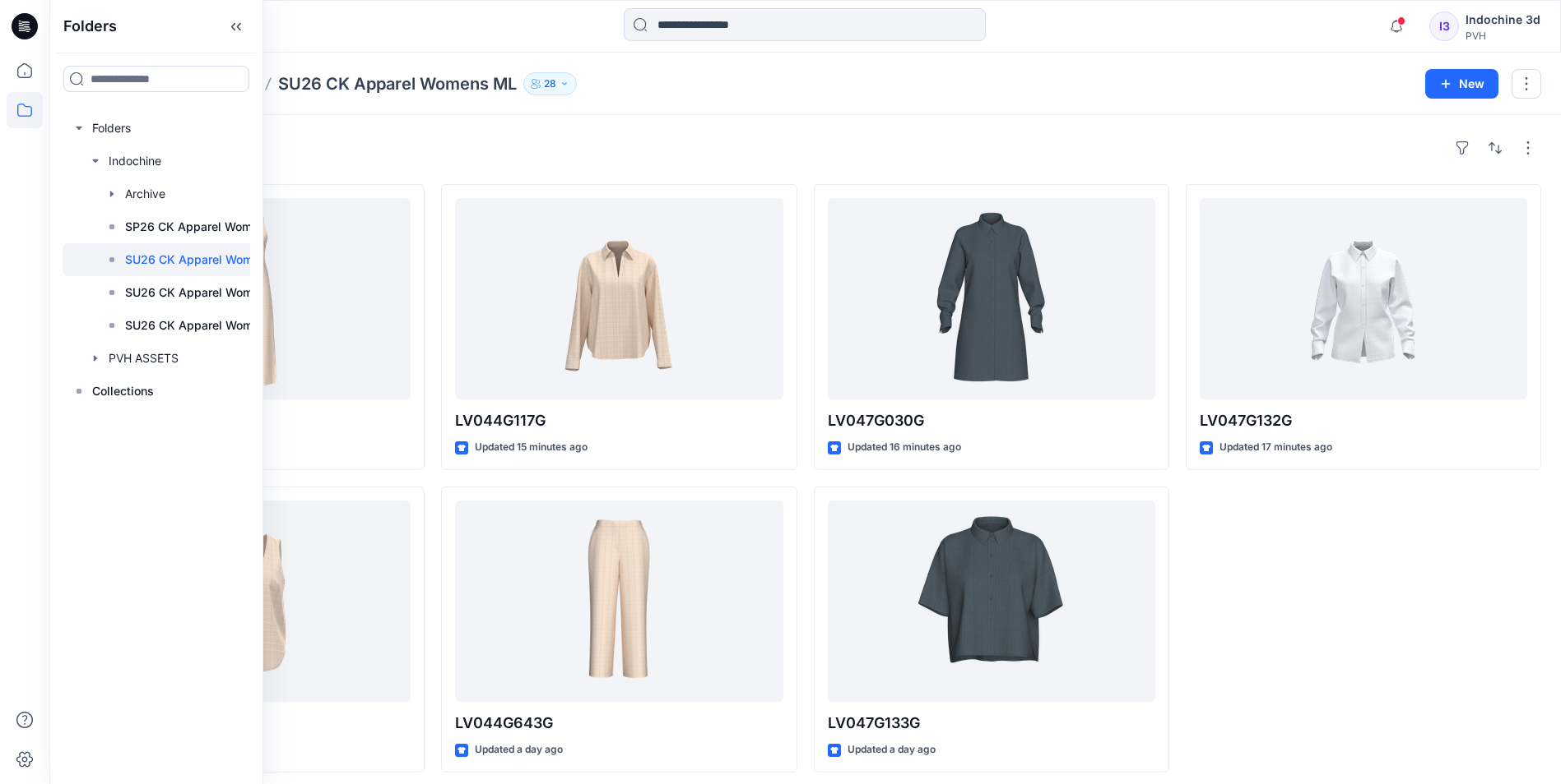
click at [971, 98] on div "Folders Indochine SU26 CK Apparel Womens ML 28 New" at bounding box center [805, 84] width 1512 height 63
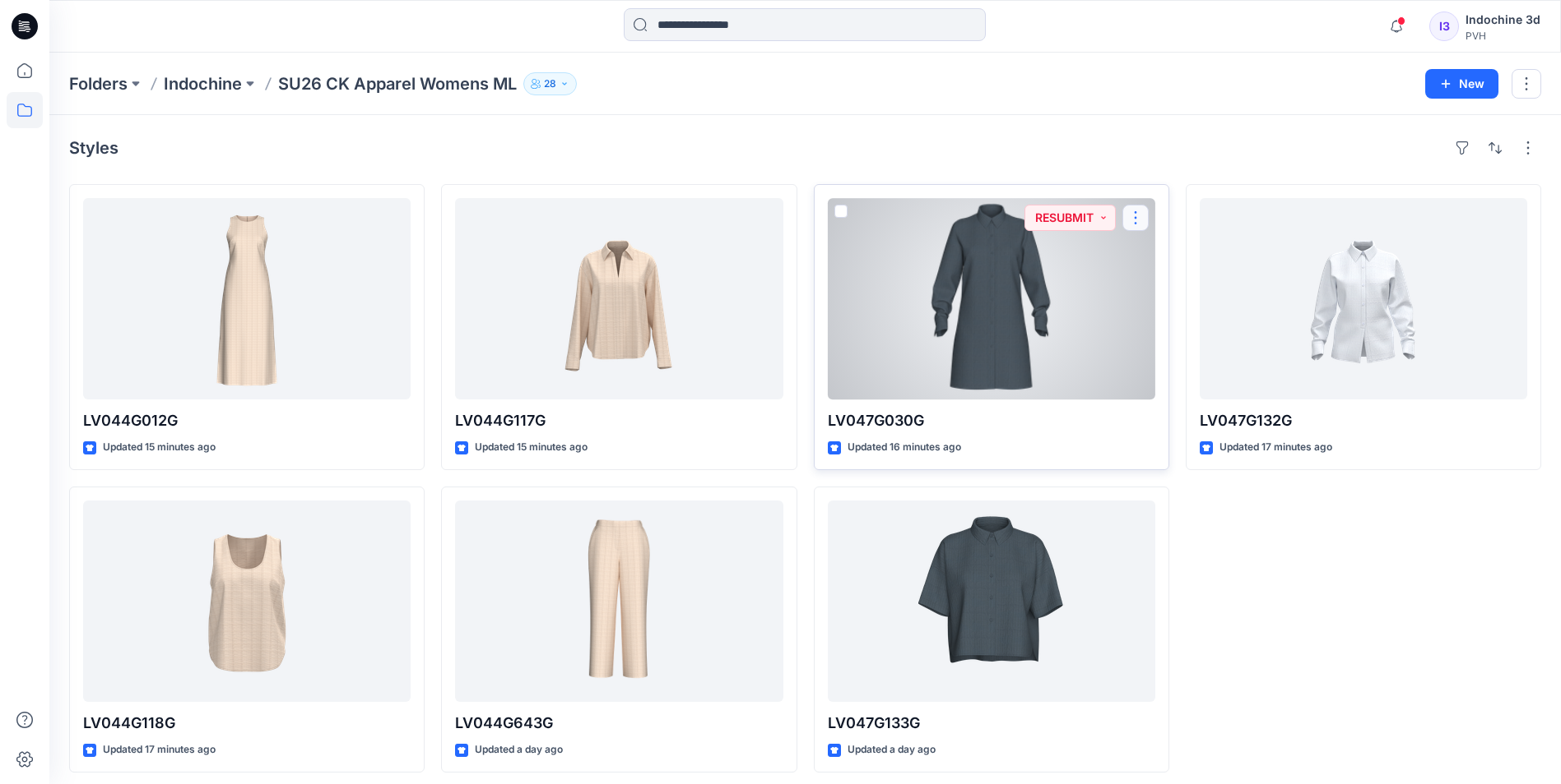
click at [1134, 212] on button "button" at bounding box center [1135, 218] width 26 height 26
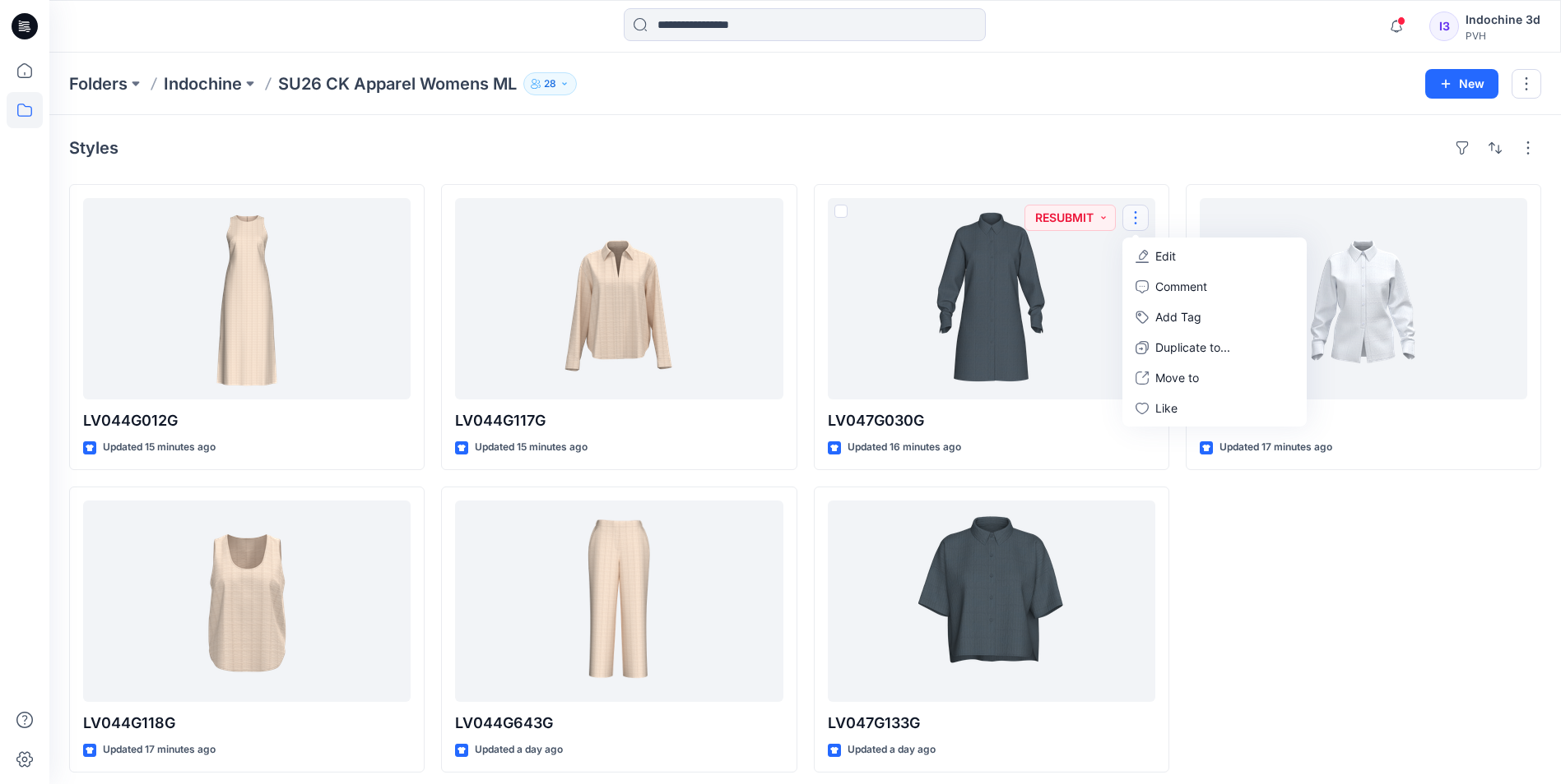
click at [1151, 149] on div "Styles" at bounding box center [805, 148] width 1472 height 26
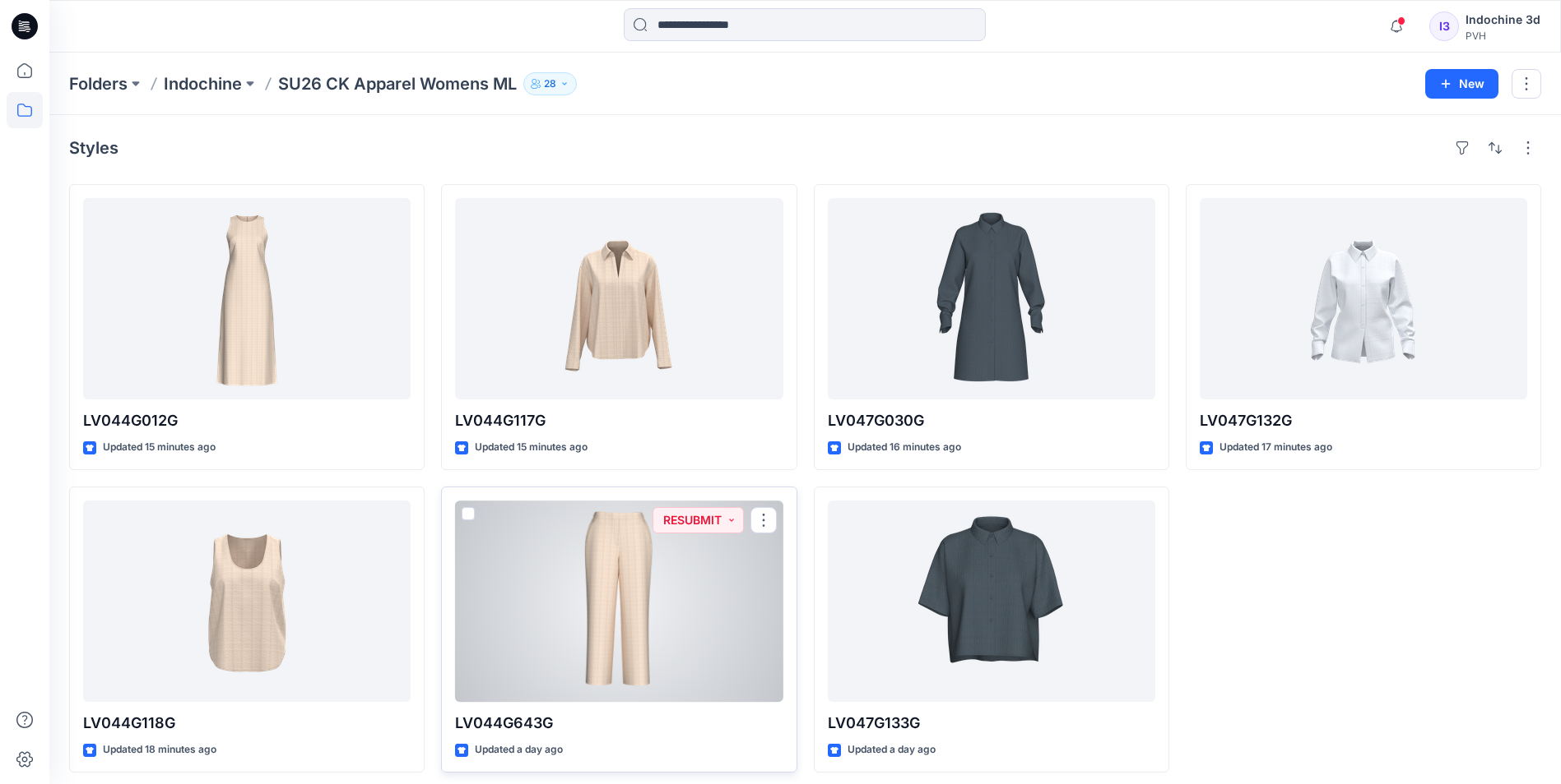
click at [670, 610] on div at bounding box center [618, 601] width 327 height 202
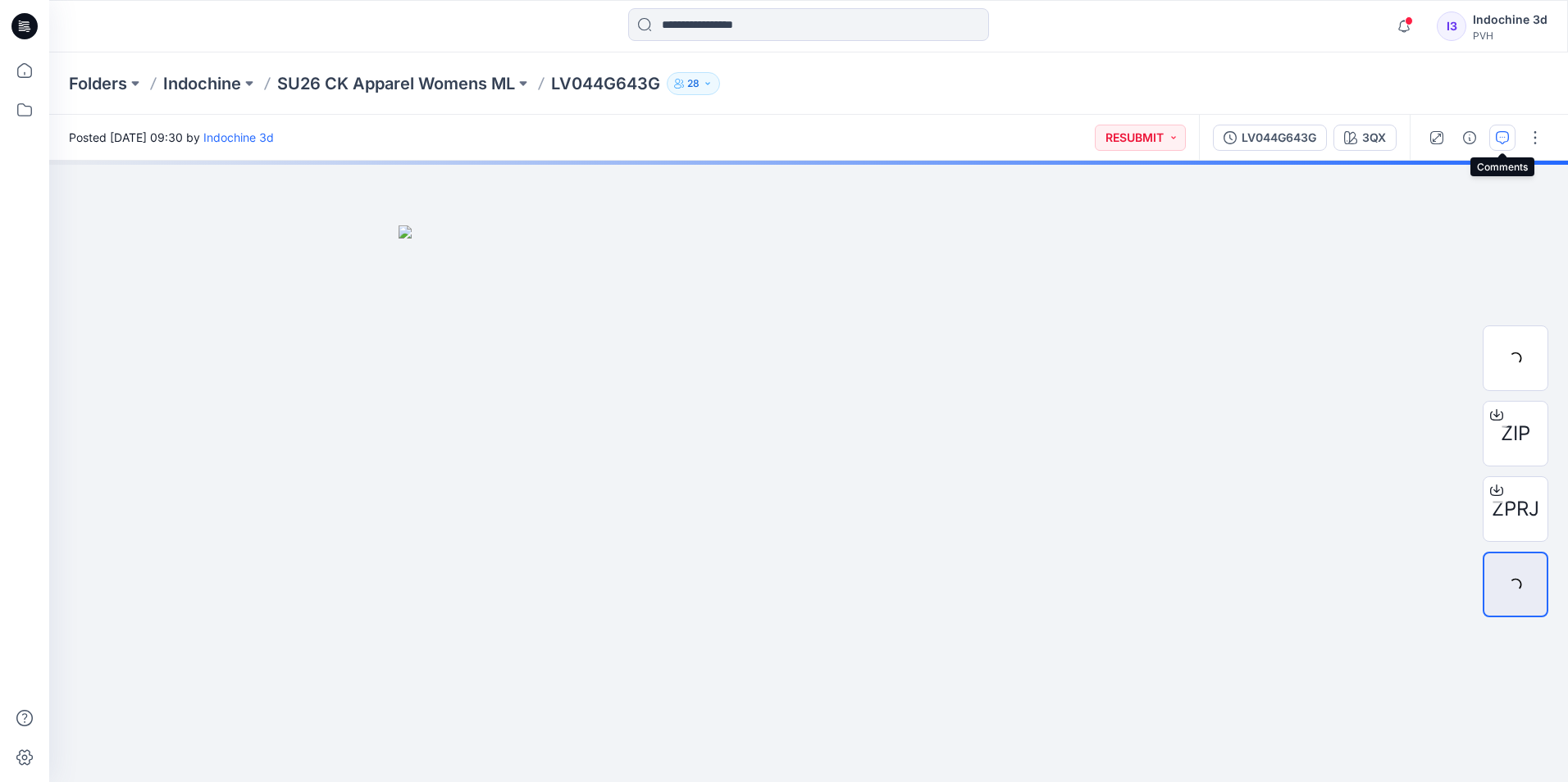
click at [1505, 140] on icon "button" at bounding box center [1501, 137] width 13 height 13
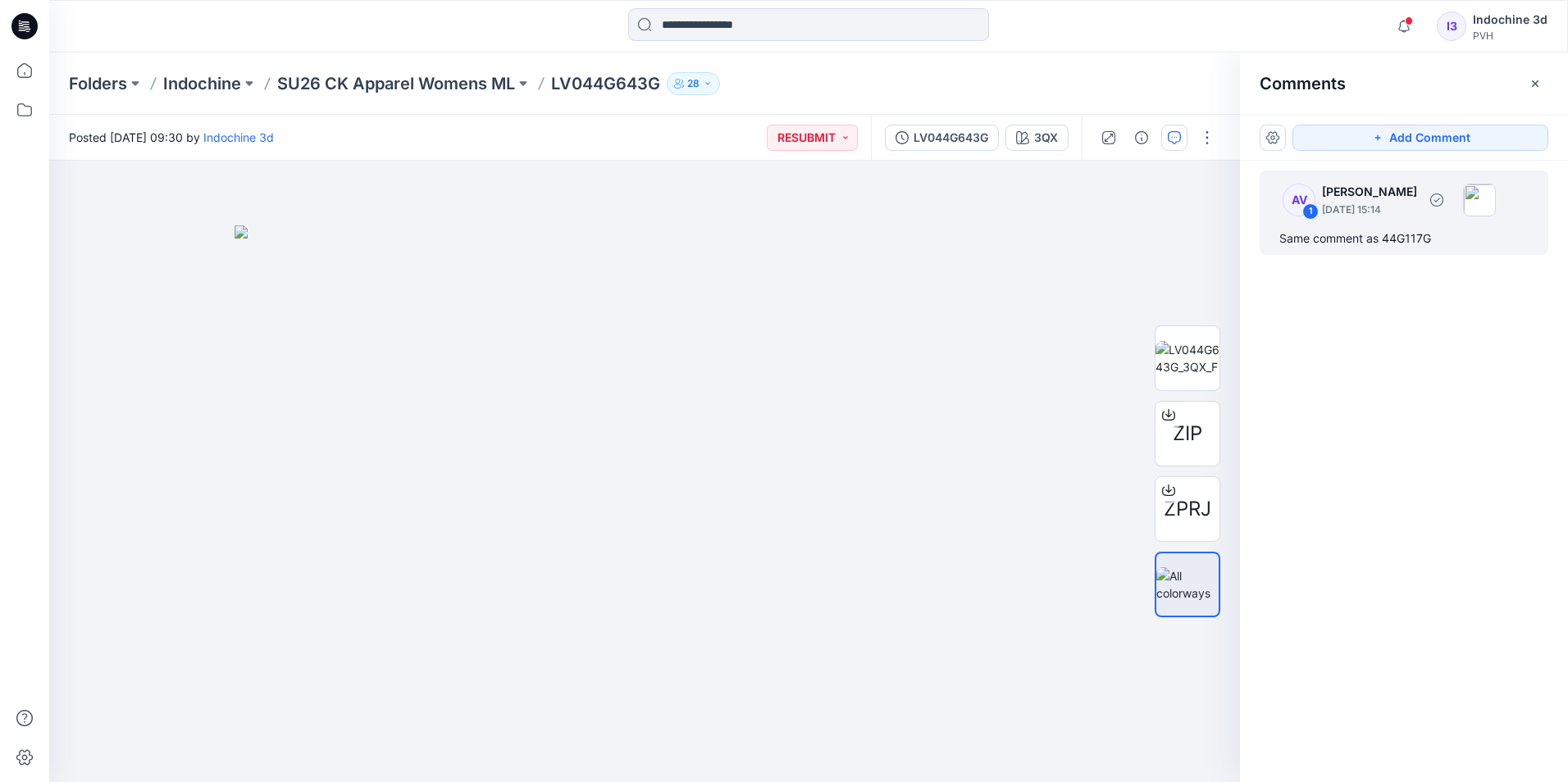
click at [1364, 197] on p "Anoek Van Beek" at bounding box center [1369, 192] width 95 height 19
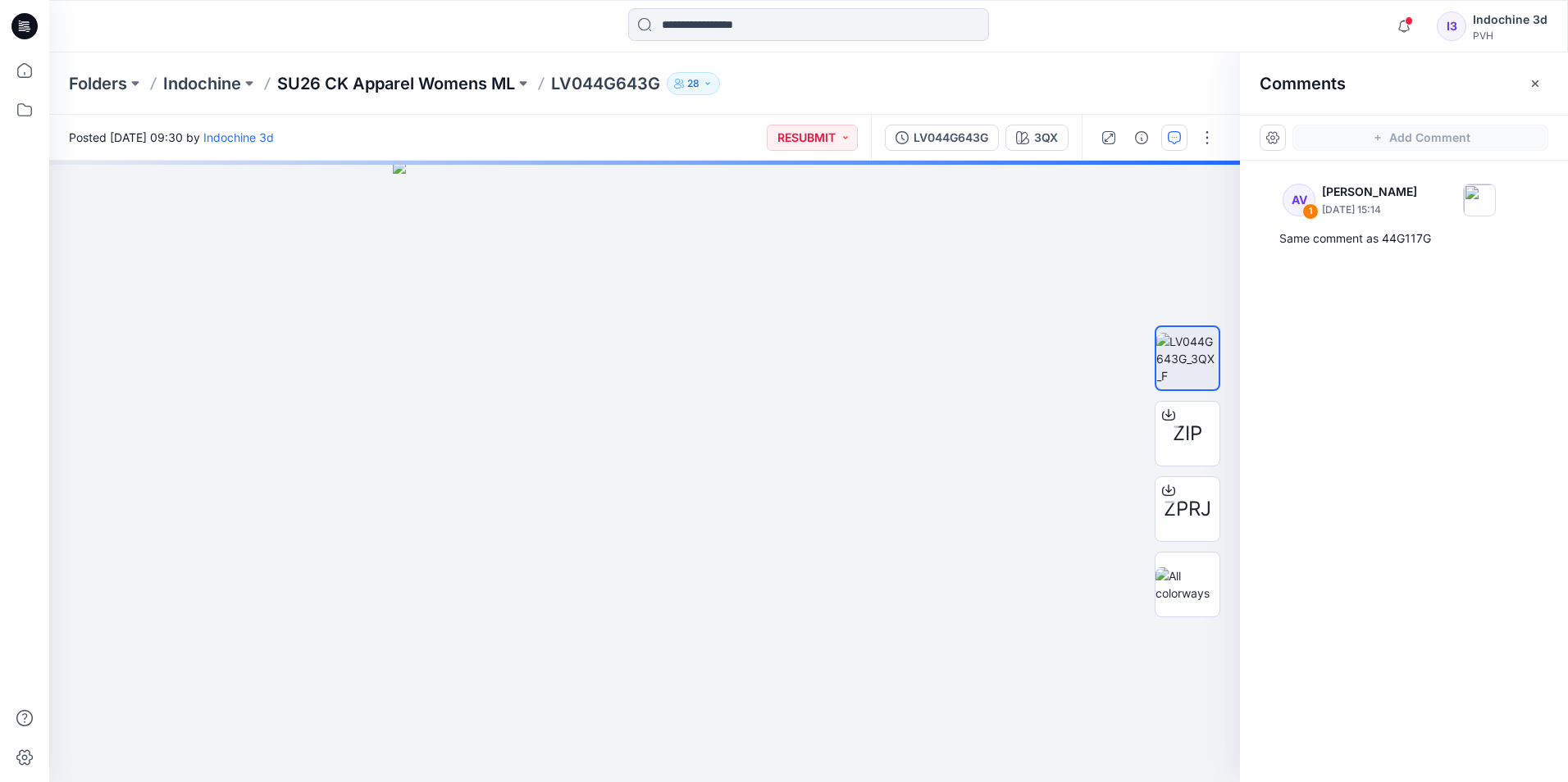
click at [461, 91] on p "SU26 CK Apparel Womens ML" at bounding box center [395, 83] width 238 height 23
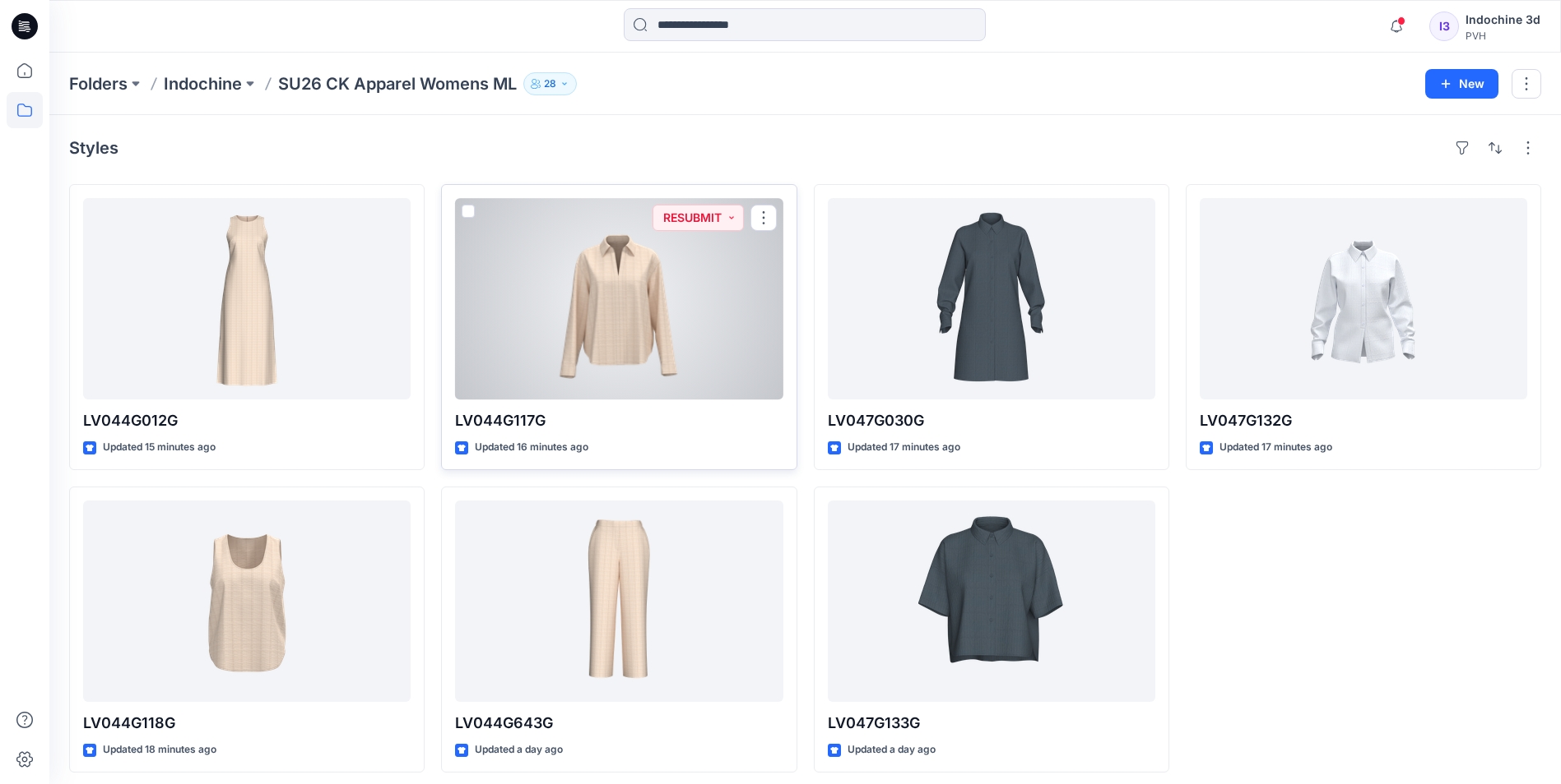
click at [613, 311] on div at bounding box center [618, 299] width 327 height 202
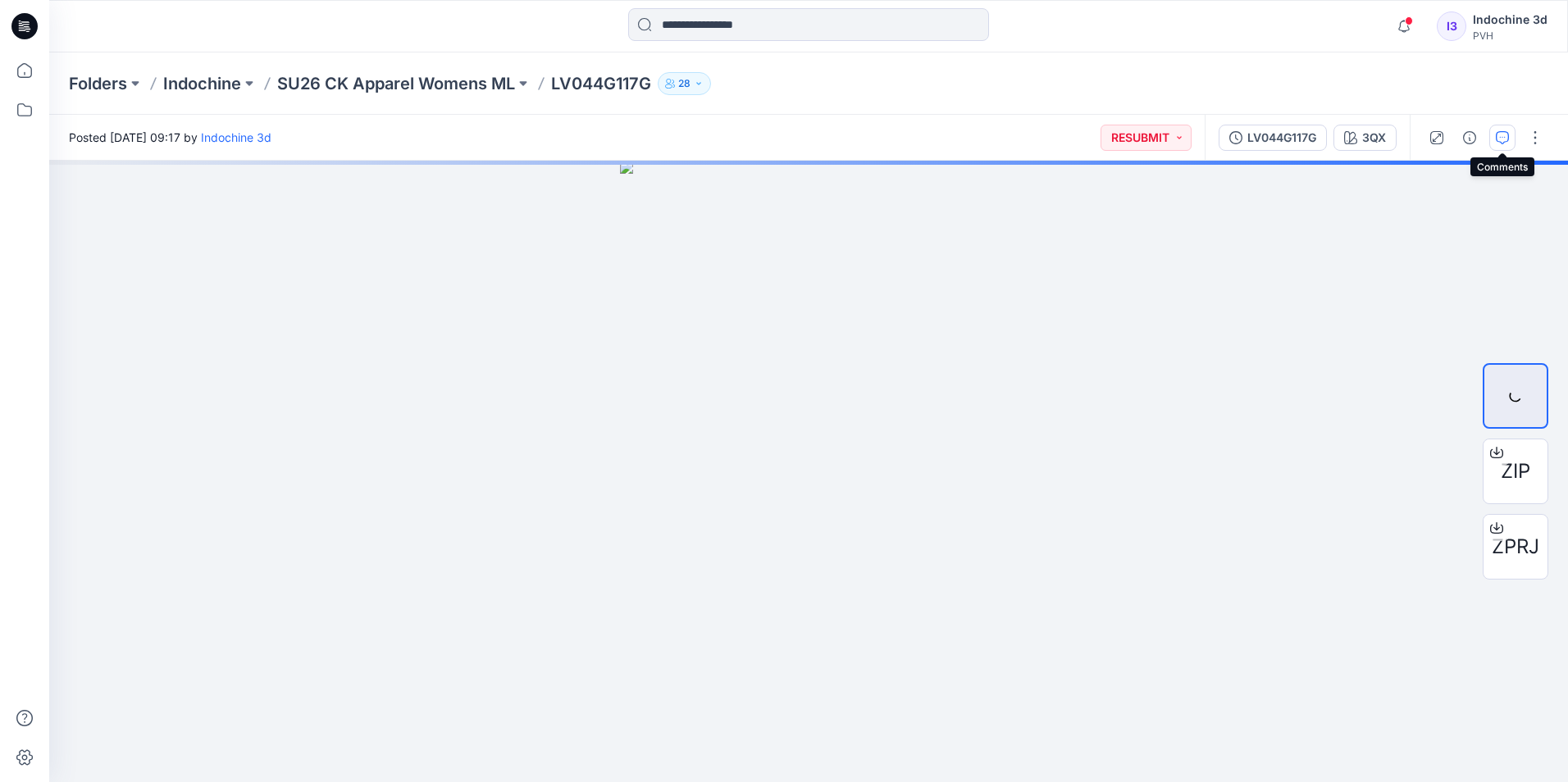
click at [1495, 140] on icon "button" at bounding box center [1501, 137] width 13 height 13
